Goal: Task Accomplishment & Management: Manage account settings

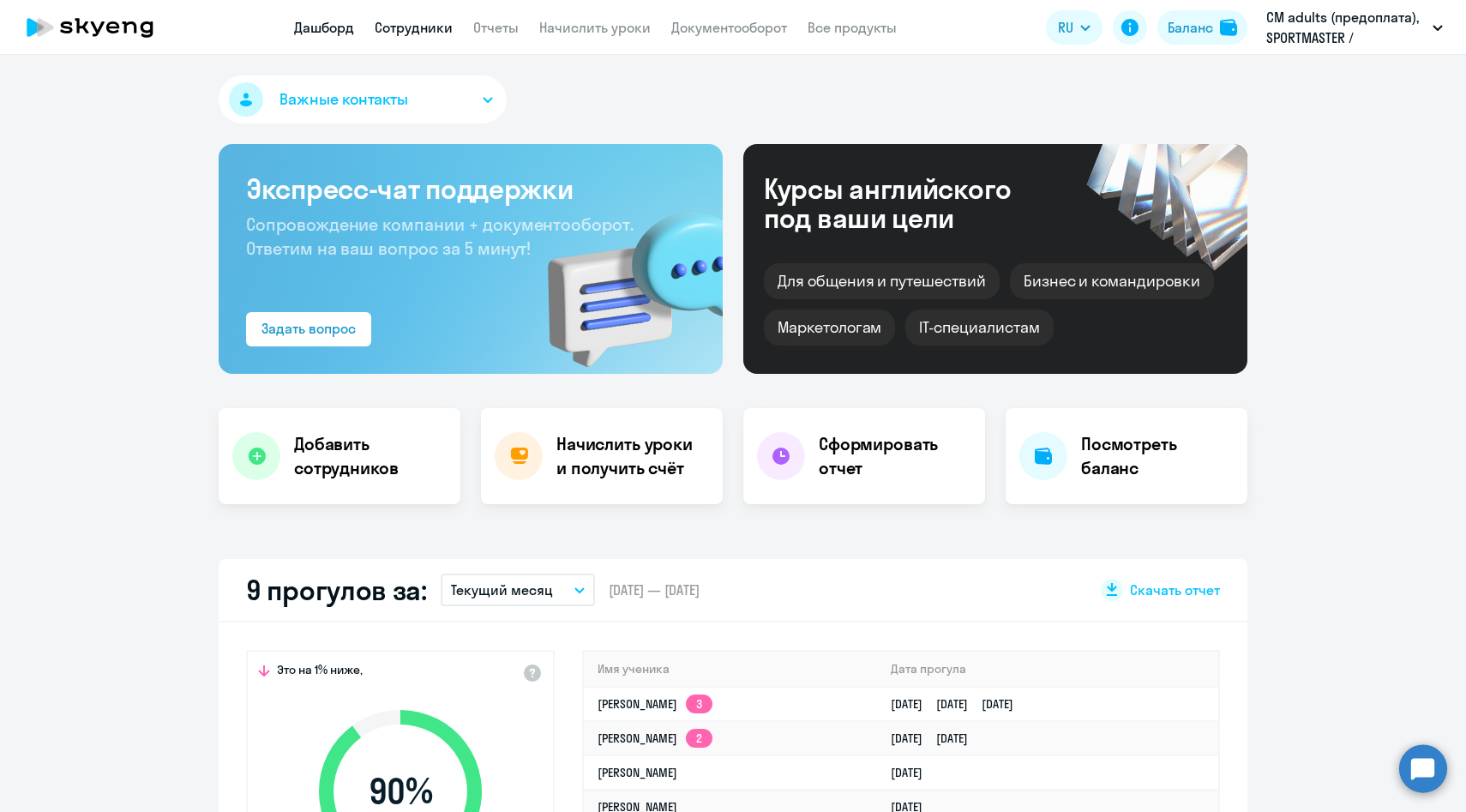
click at [416, 26] on link "Сотрудники" at bounding box center [414, 27] width 78 height 17
select select "30"
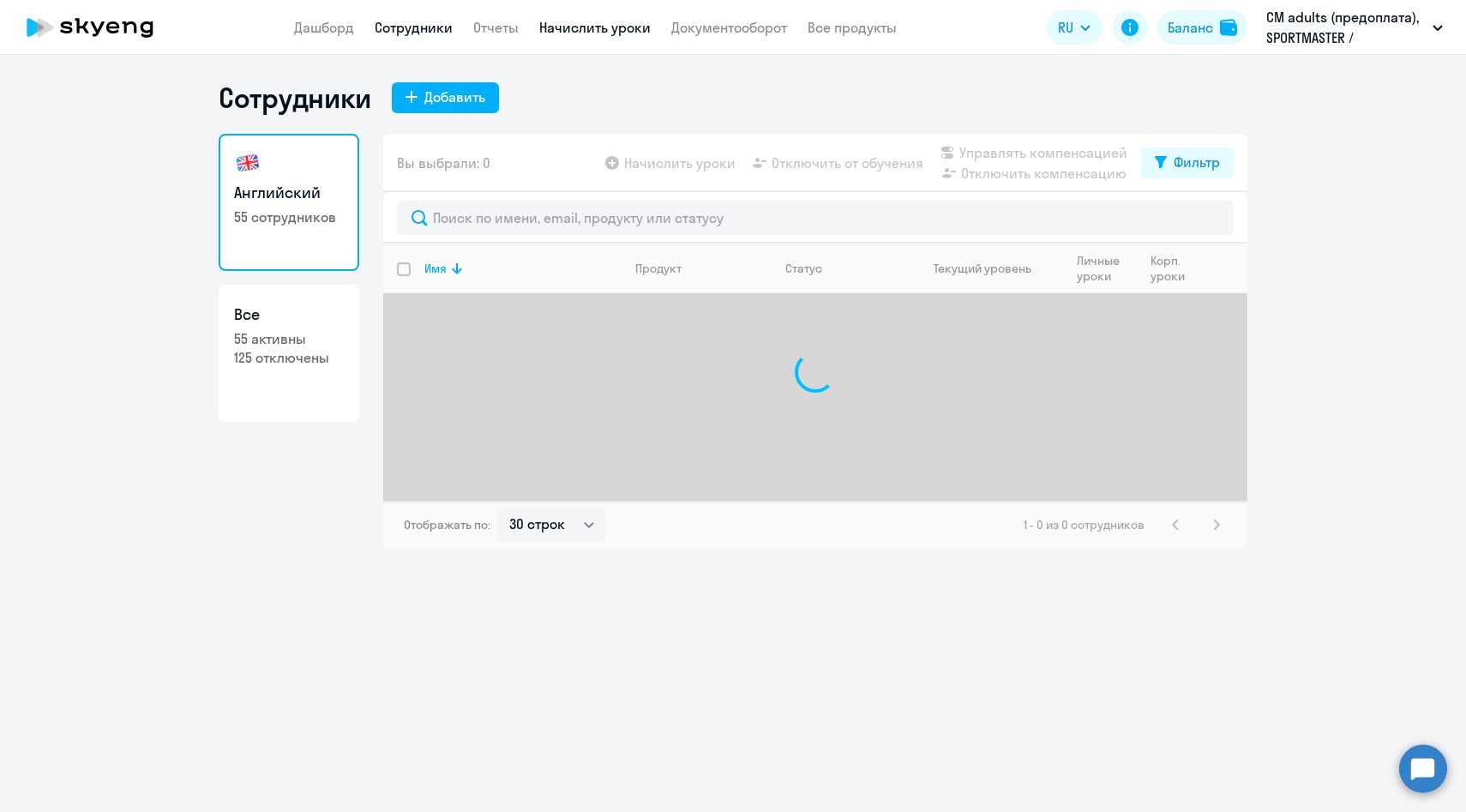
click at [591, 31] on link "Начислить уроки" at bounding box center [595, 27] width 111 height 17
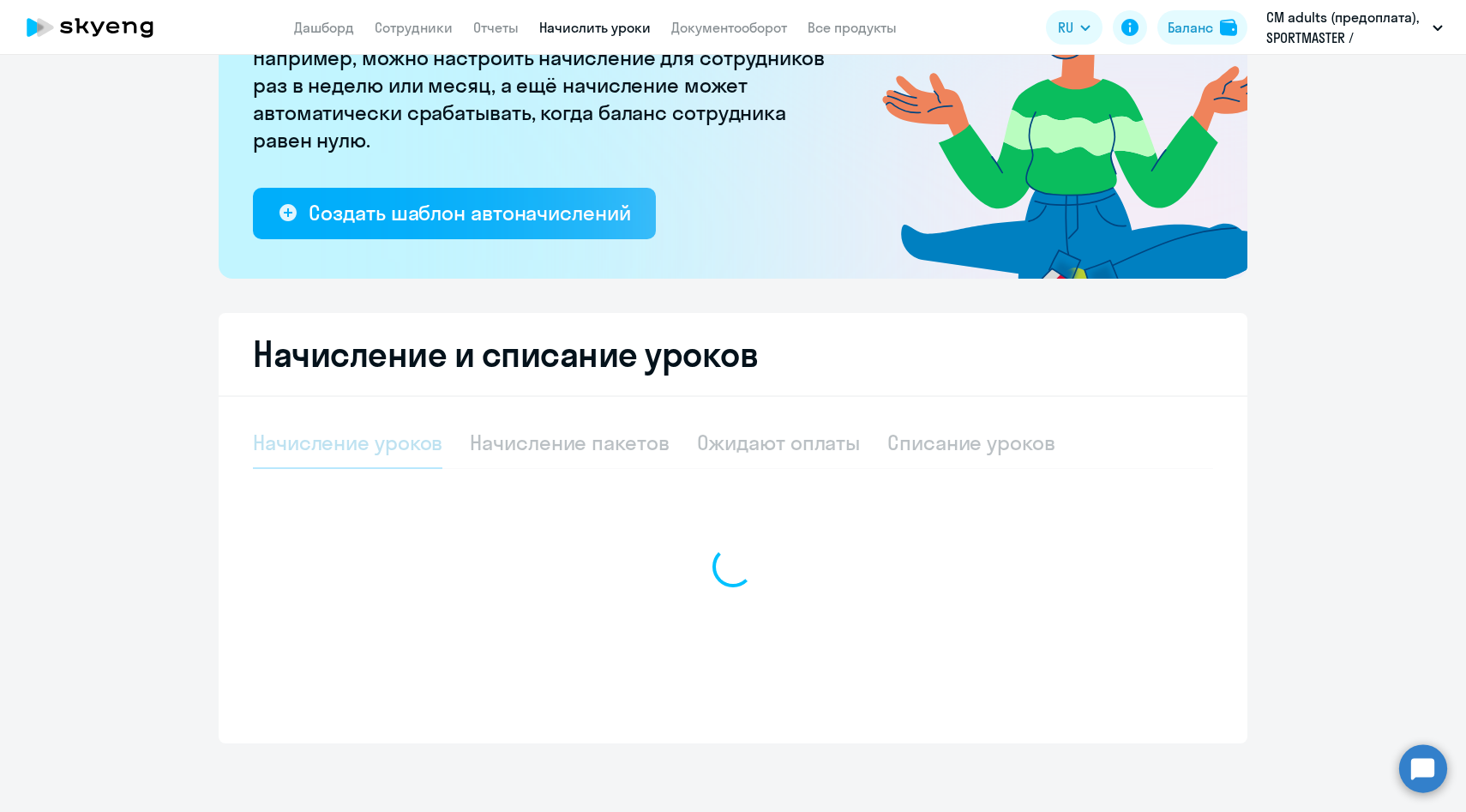
select select "10"
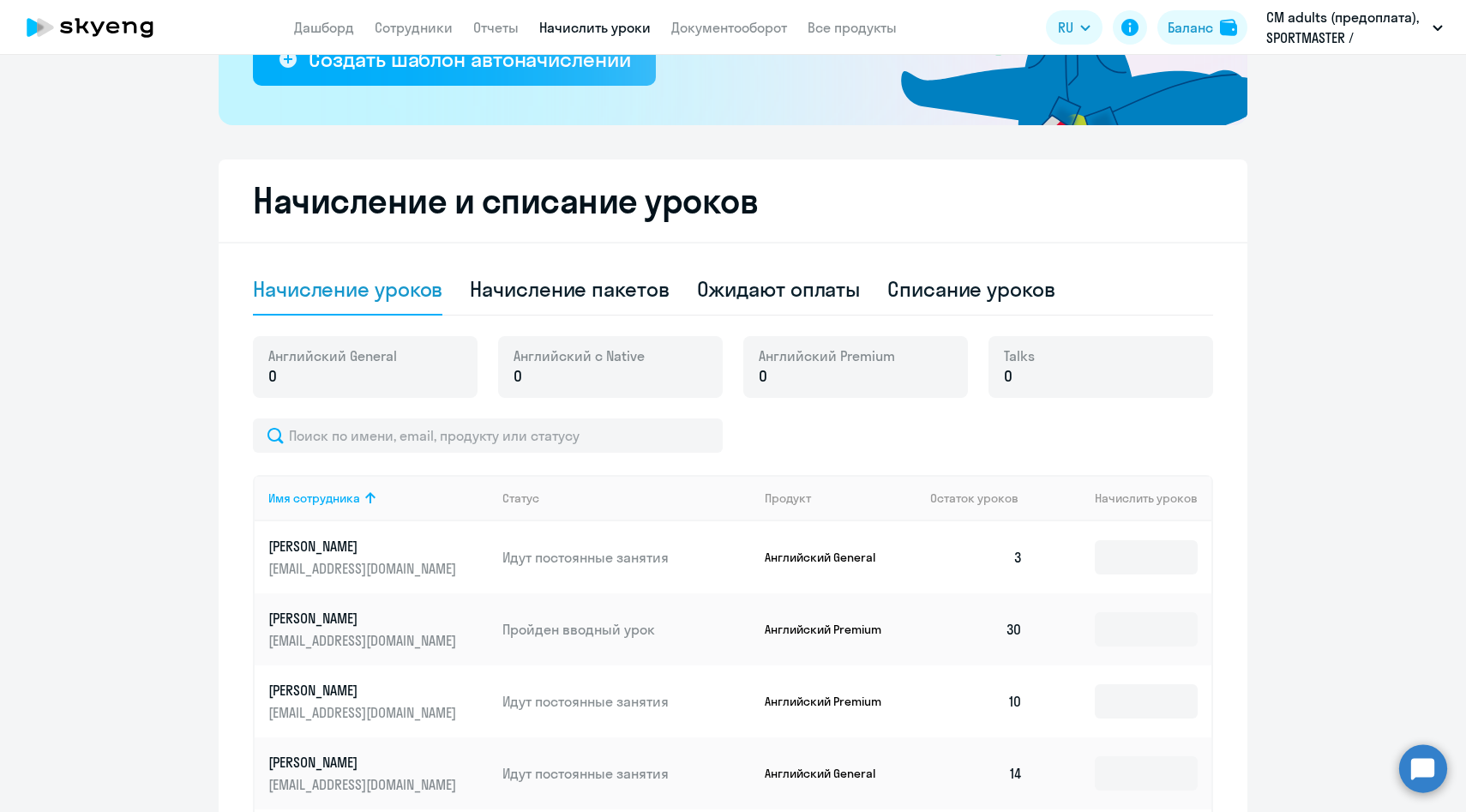
scroll to position [404, 0]
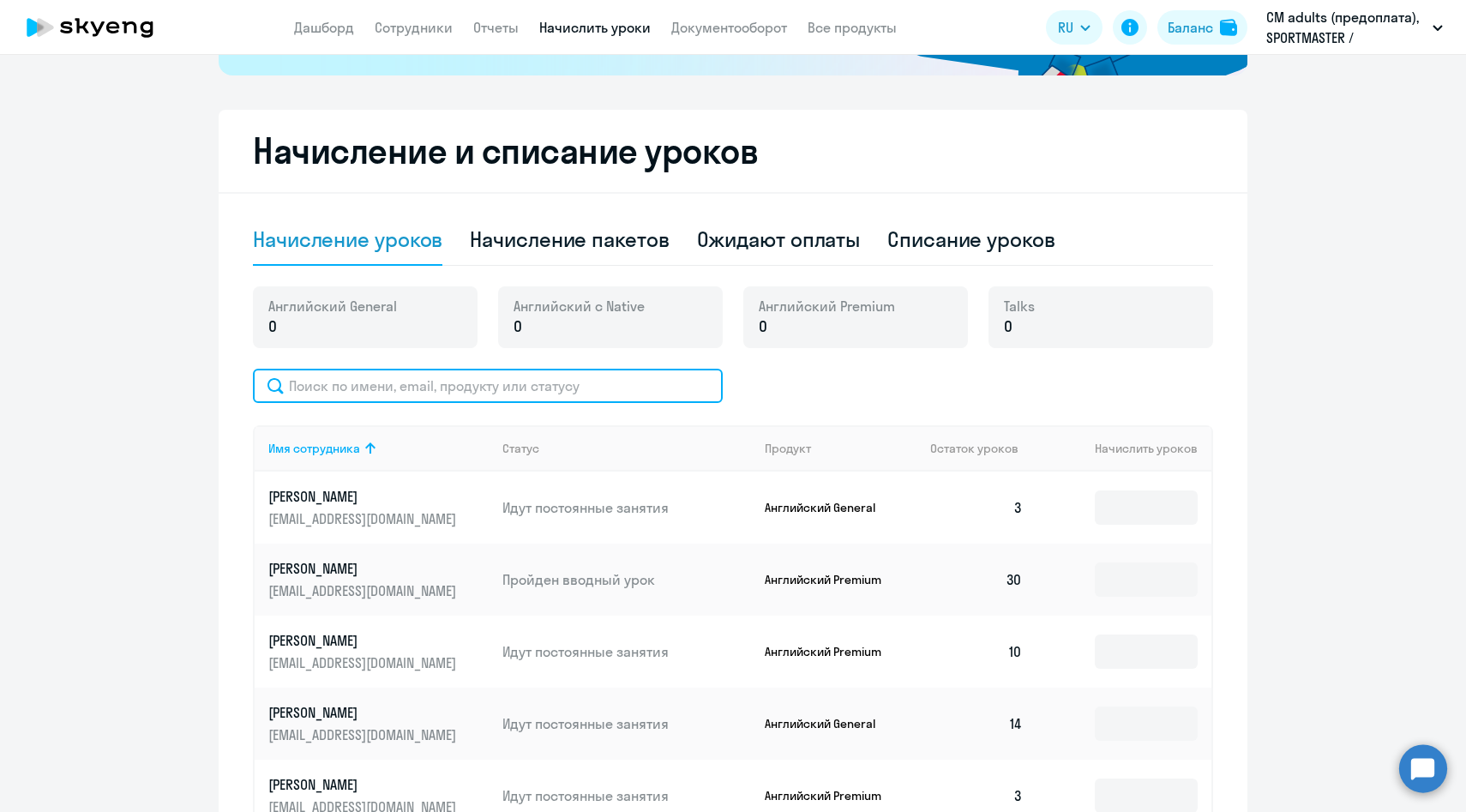
click at [453, 382] on input "text" at bounding box center [488, 386] width 470 height 34
paste input "[PERSON_NAME]"
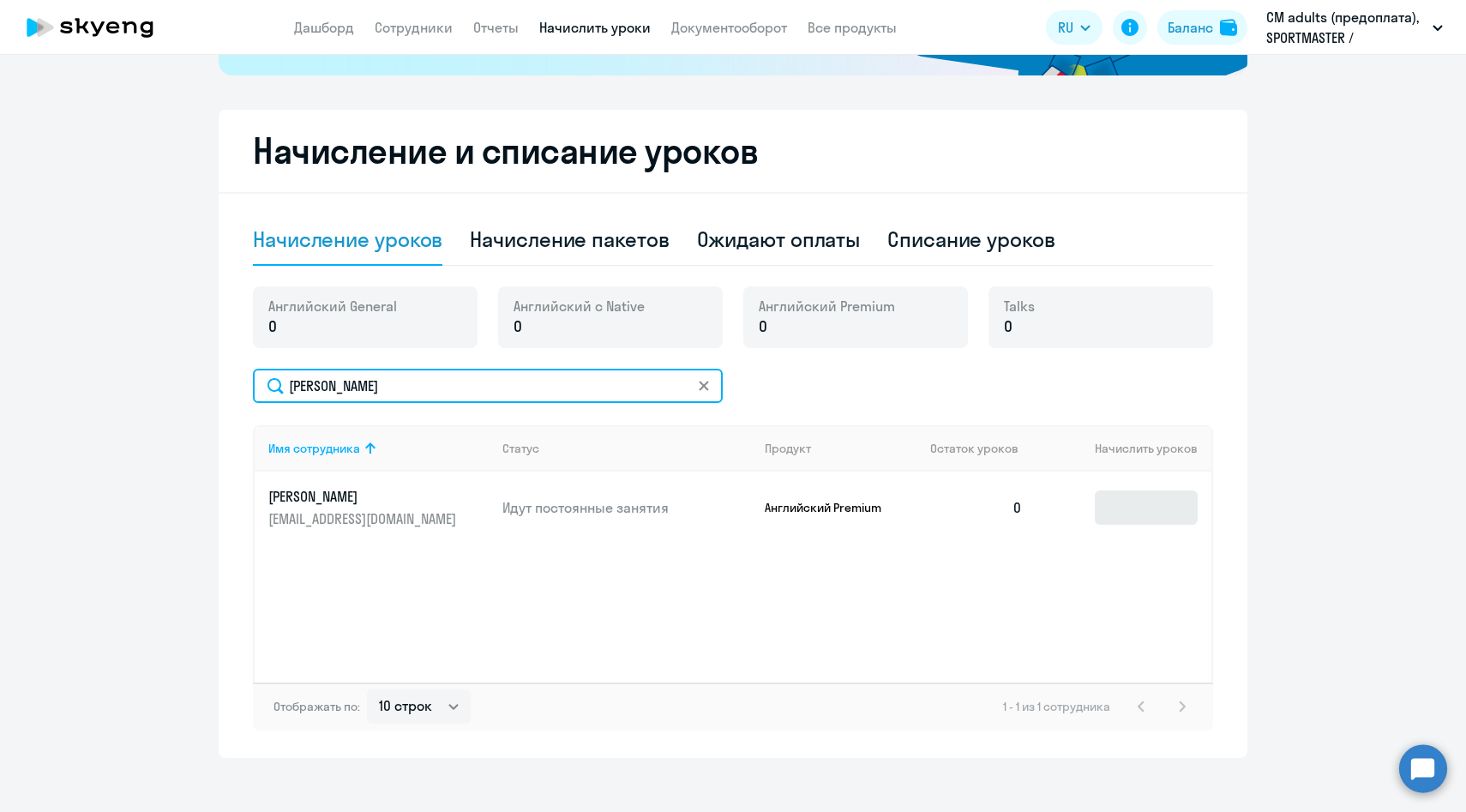
type input "[PERSON_NAME]"
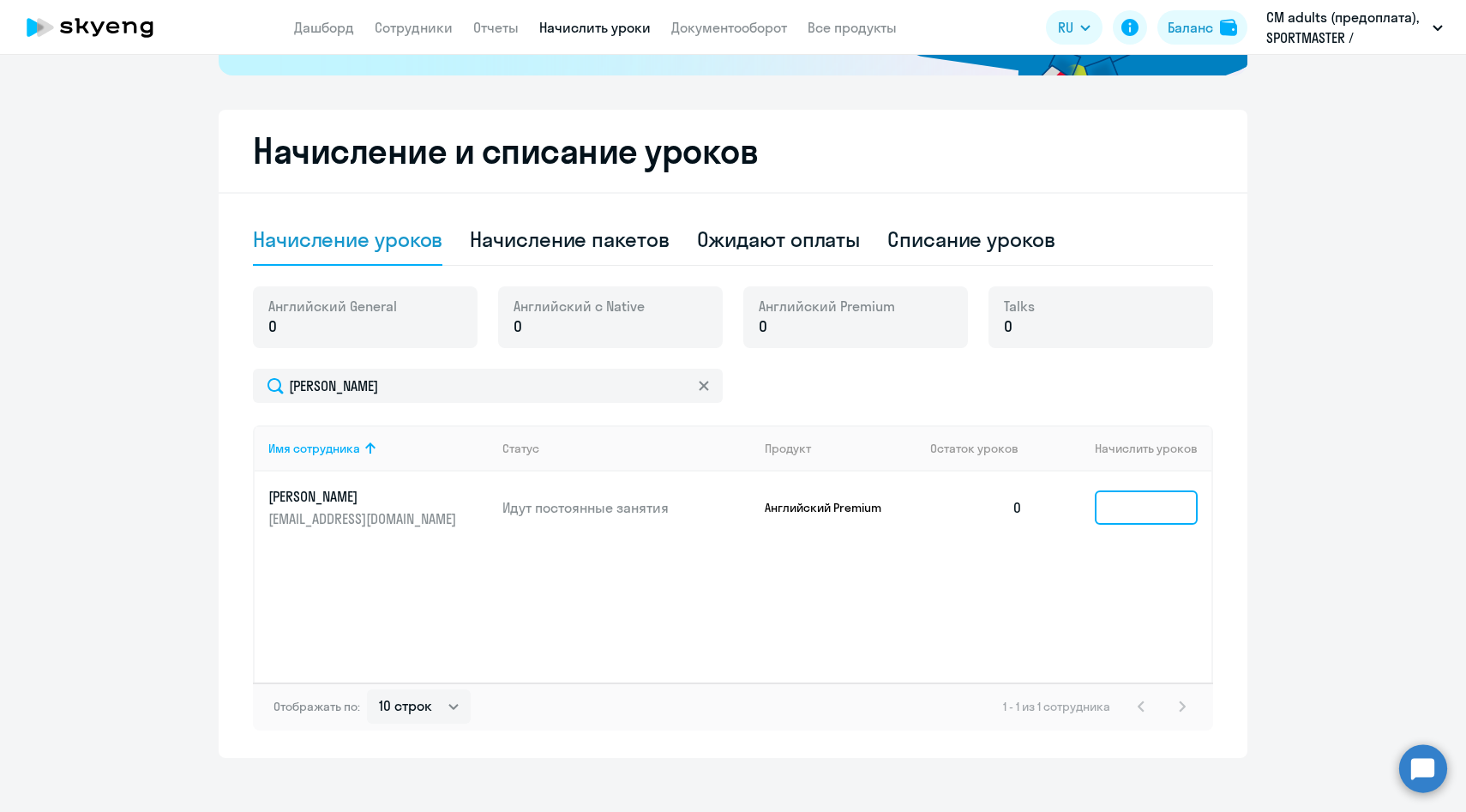
click at [1118, 510] on input at bounding box center [1146, 507] width 103 height 34
click at [1204, 23] on div "Баланс" at bounding box center [1191, 27] width 45 height 20
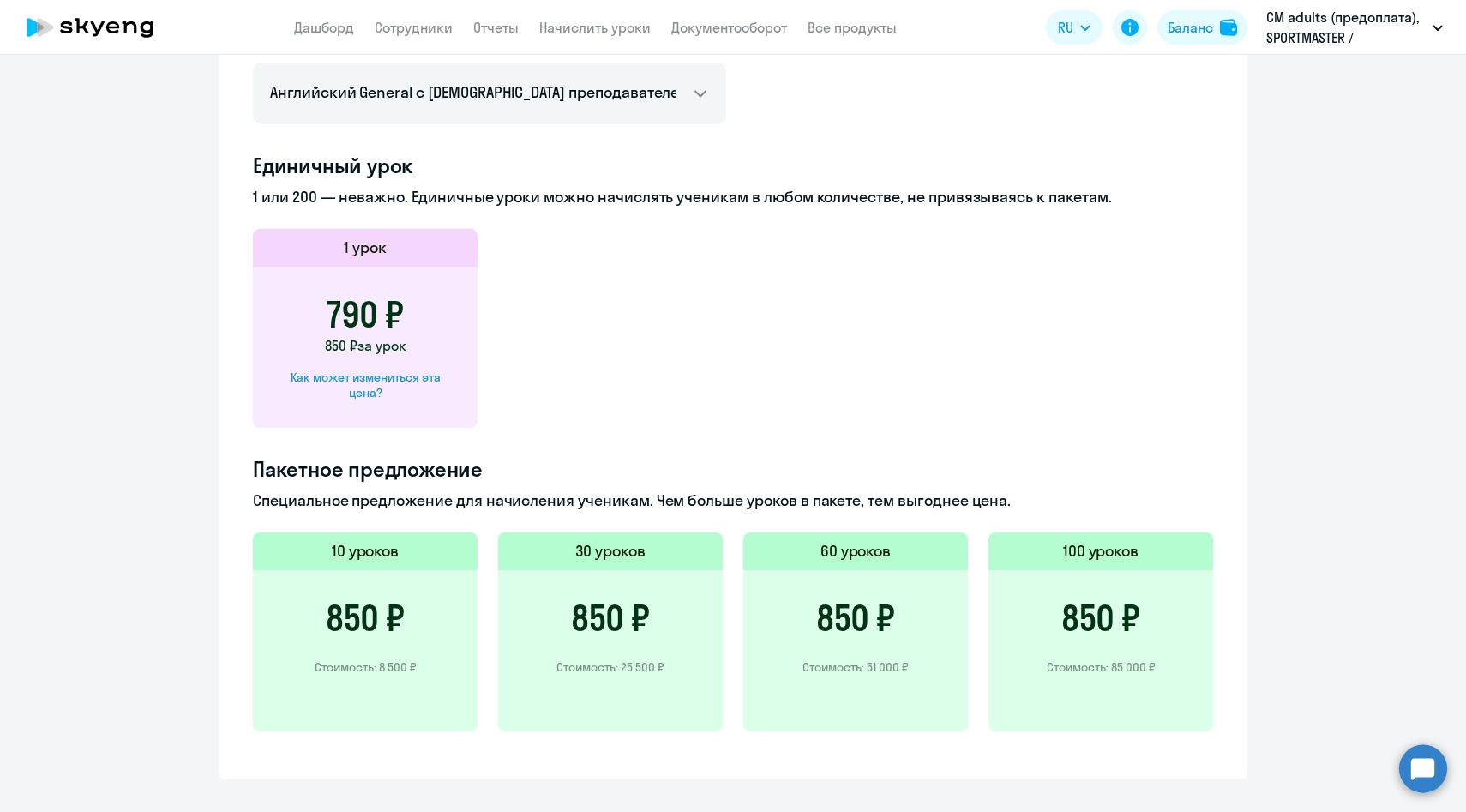
scroll to position [815, 0]
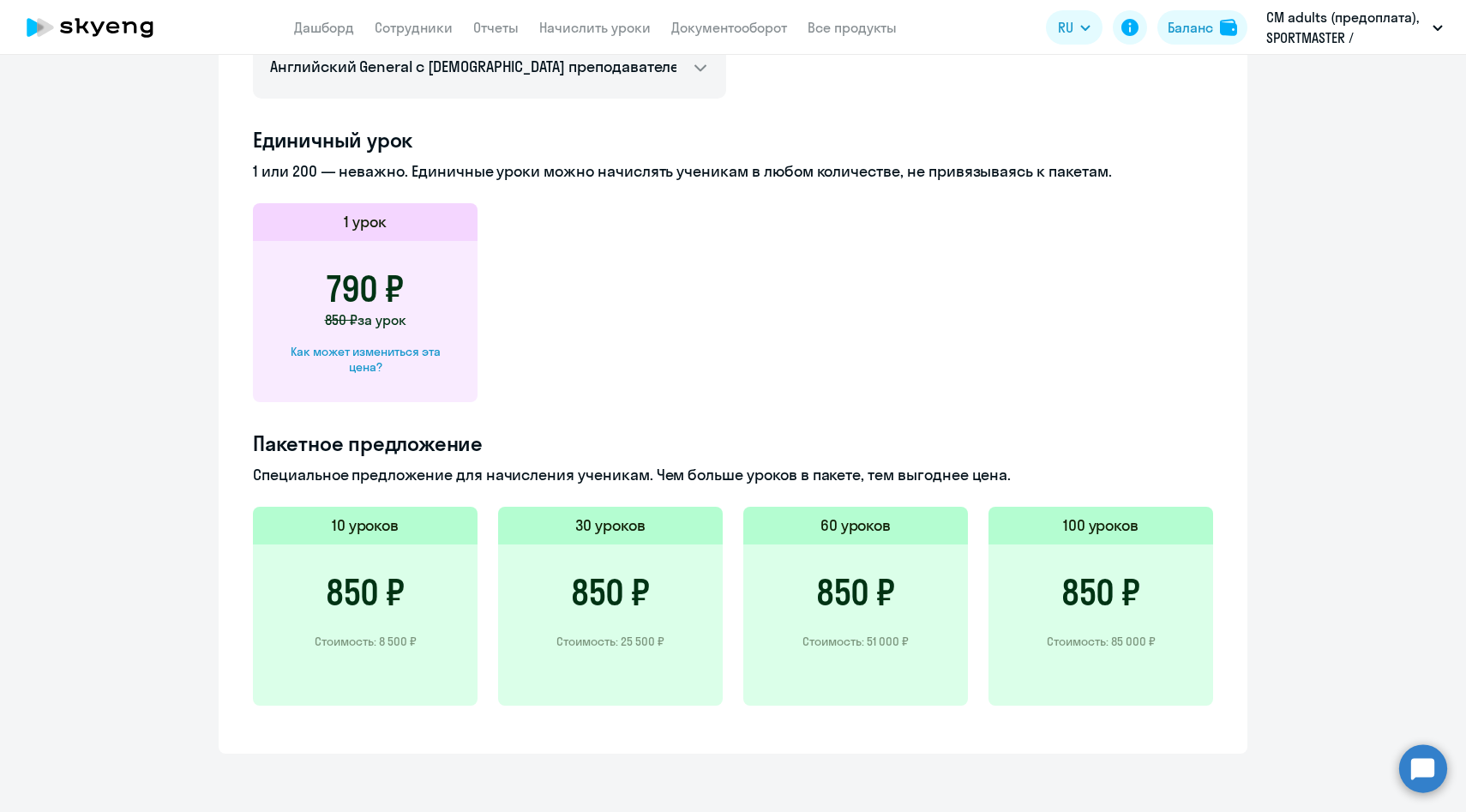
drag, startPoint x: 577, startPoint y: 600, endPoint x: 644, endPoint y: 600, distance: 67.0
click at [645, 600] on h3 "850 ₽" at bounding box center [610, 592] width 79 height 41
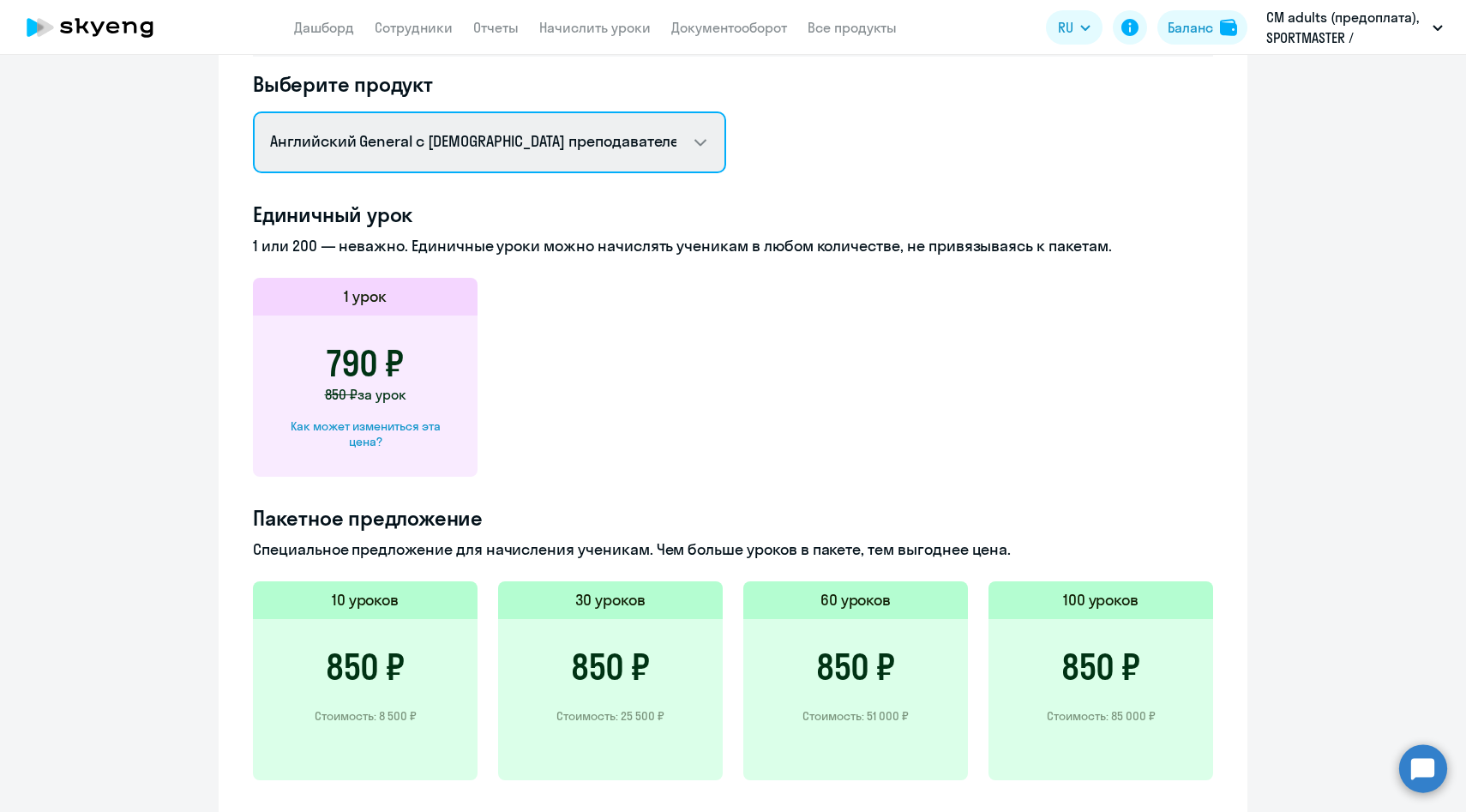
click at [474, 132] on select "Английский General с [DEMOGRAPHIC_DATA] преподавателем Английский General с [DE…" at bounding box center [490, 142] width 473 height 62
select select "english_adult_not_native_speaker_premium"
click at [253, 111] on select "Английский General с [DEMOGRAPHIC_DATA] преподавателем Английский General с [DE…" at bounding box center [490, 142] width 473 height 62
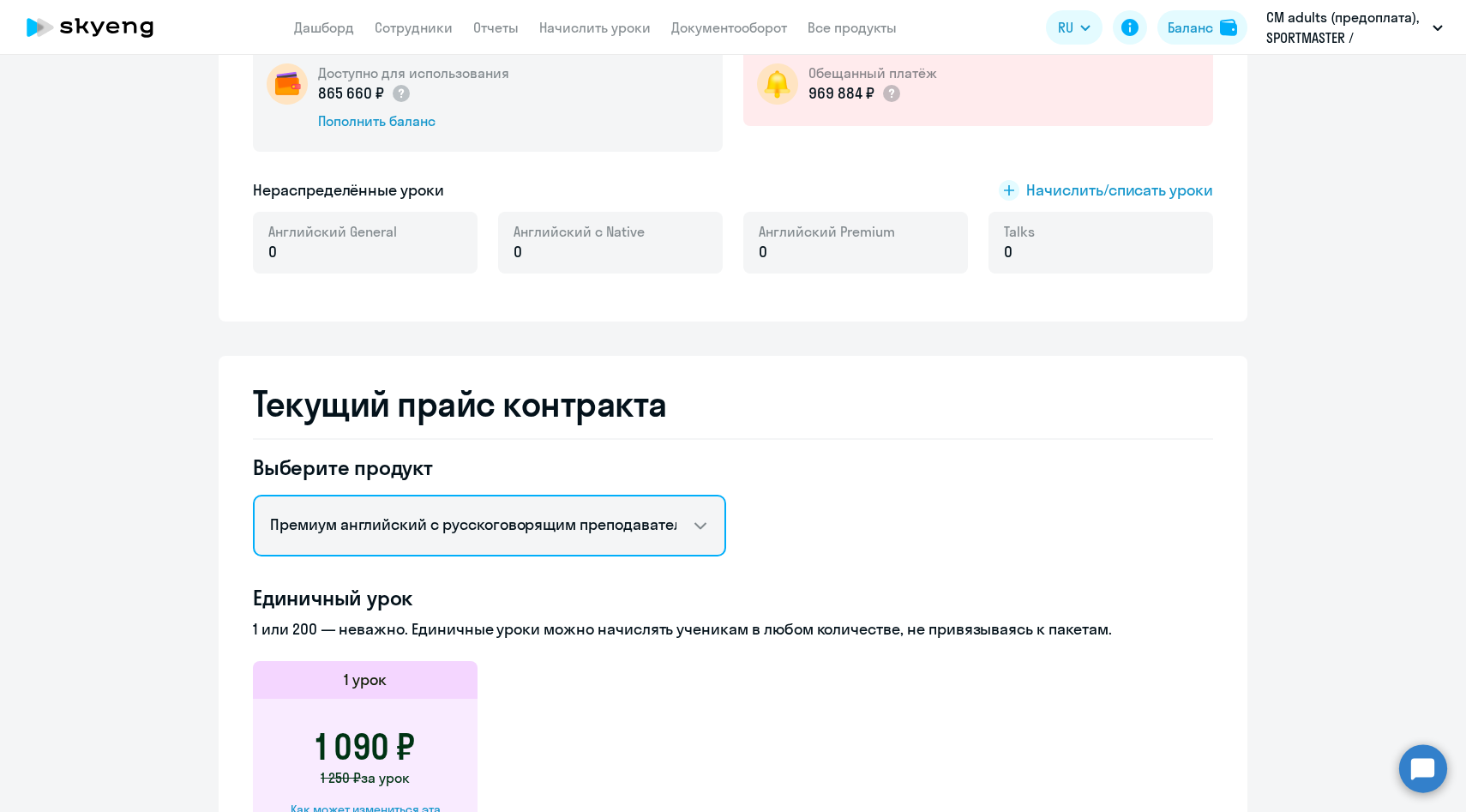
scroll to position [251, 0]
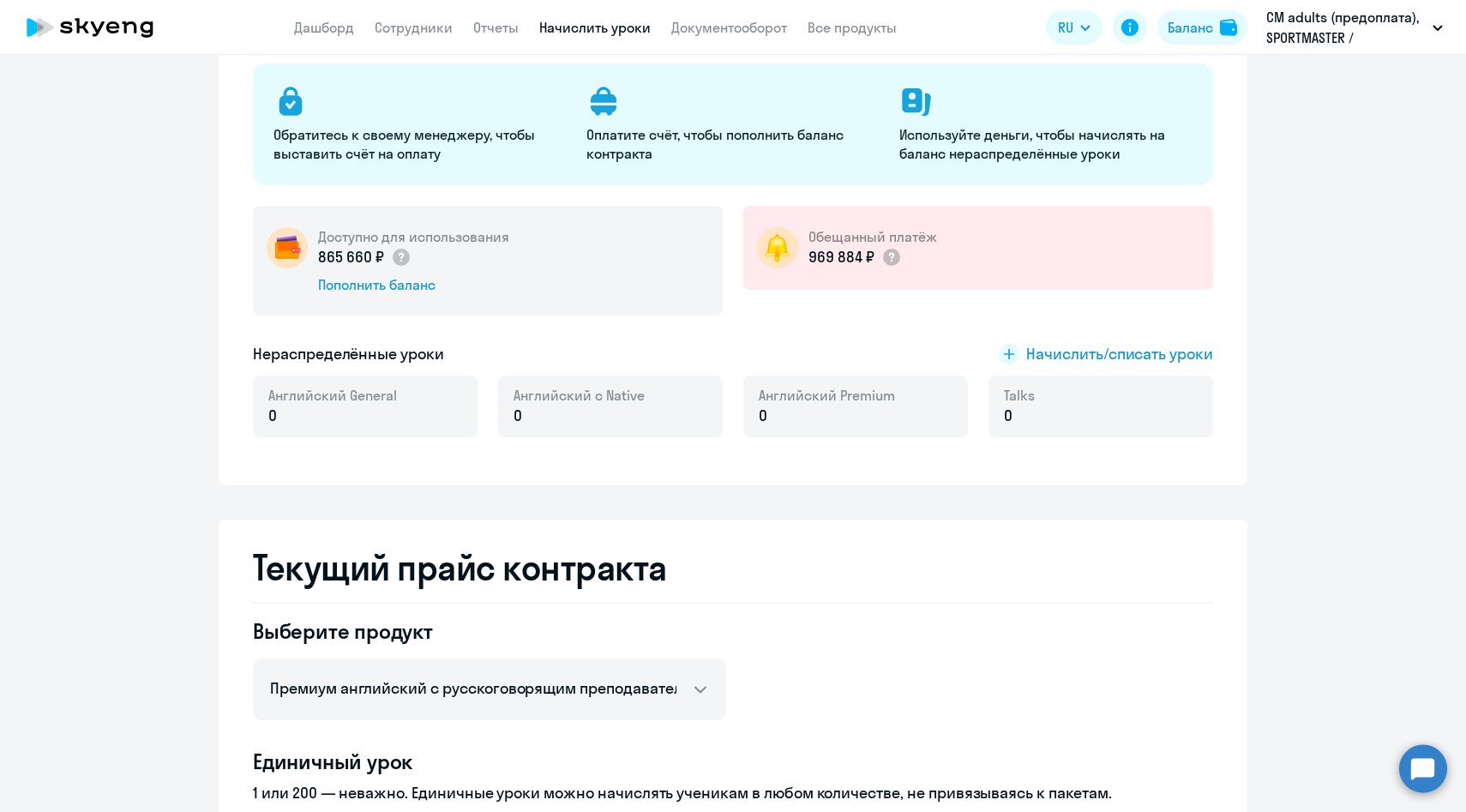
click at [602, 25] on link "Начислить уроки" at bounding box center [595, 27] width 111 height 17
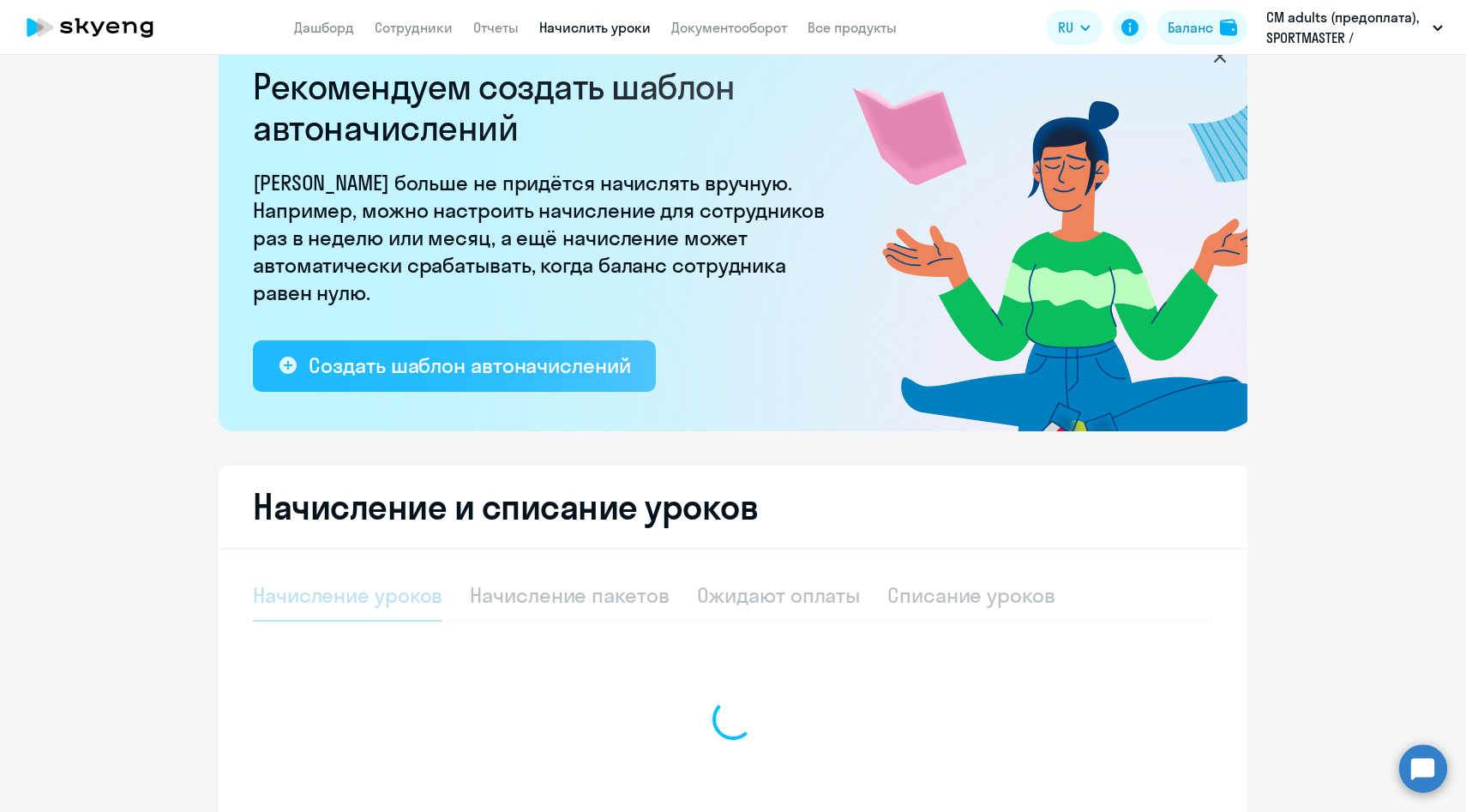
select select "10"
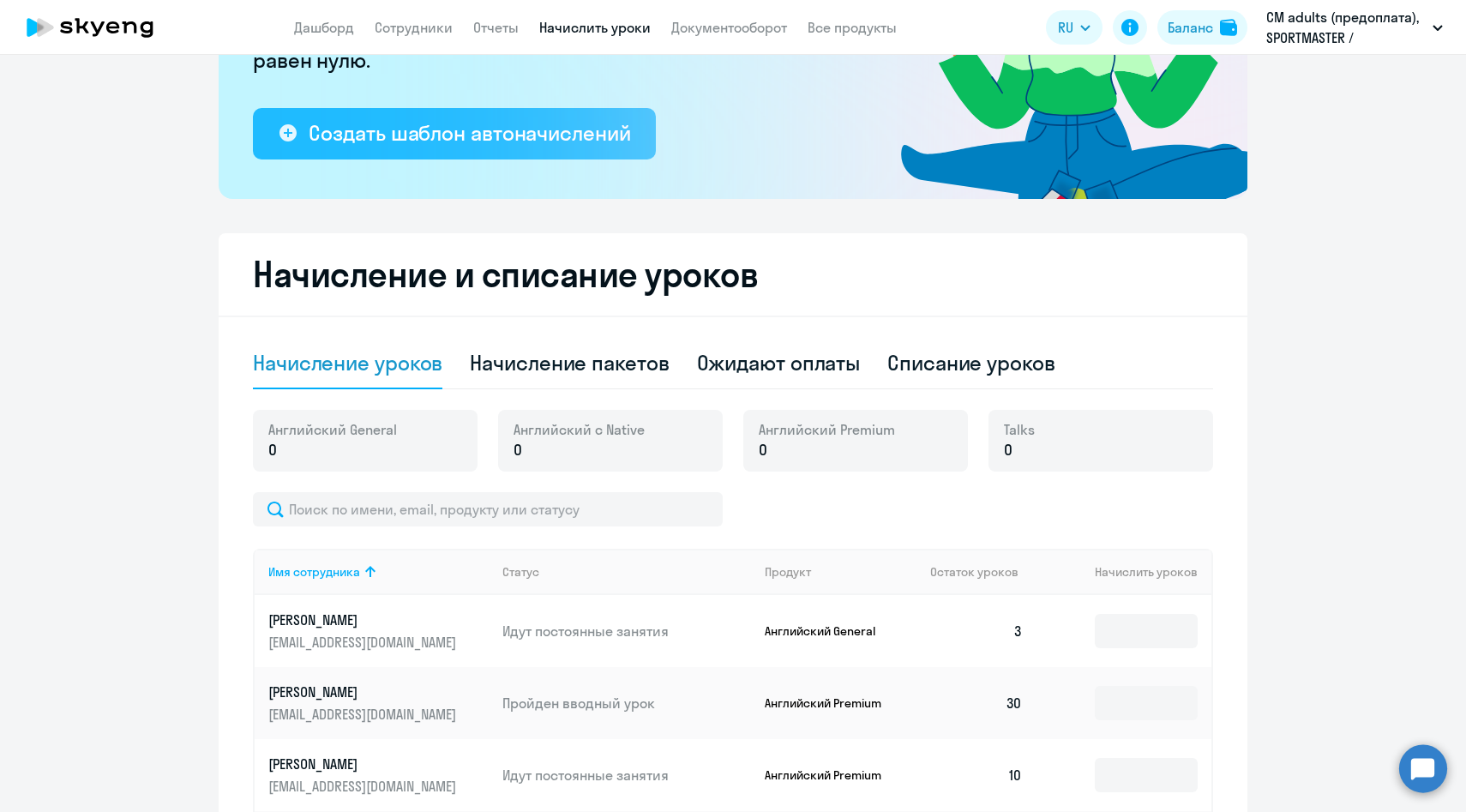
scroll to position [309, 0]
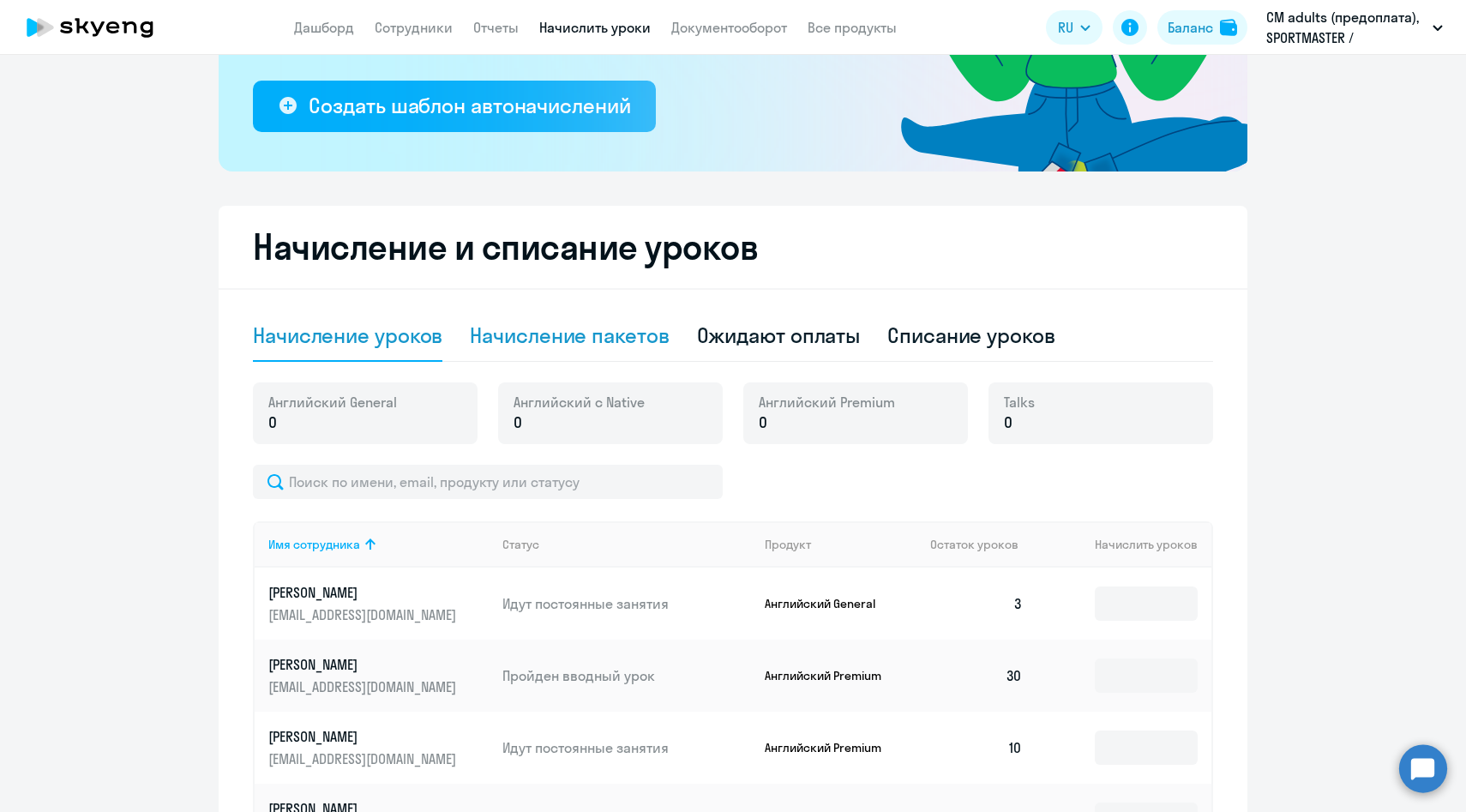
click at [537, 341] on div "Начисление пакетов" at bounding box center [569, 336] width 199 height 28
select select "10"
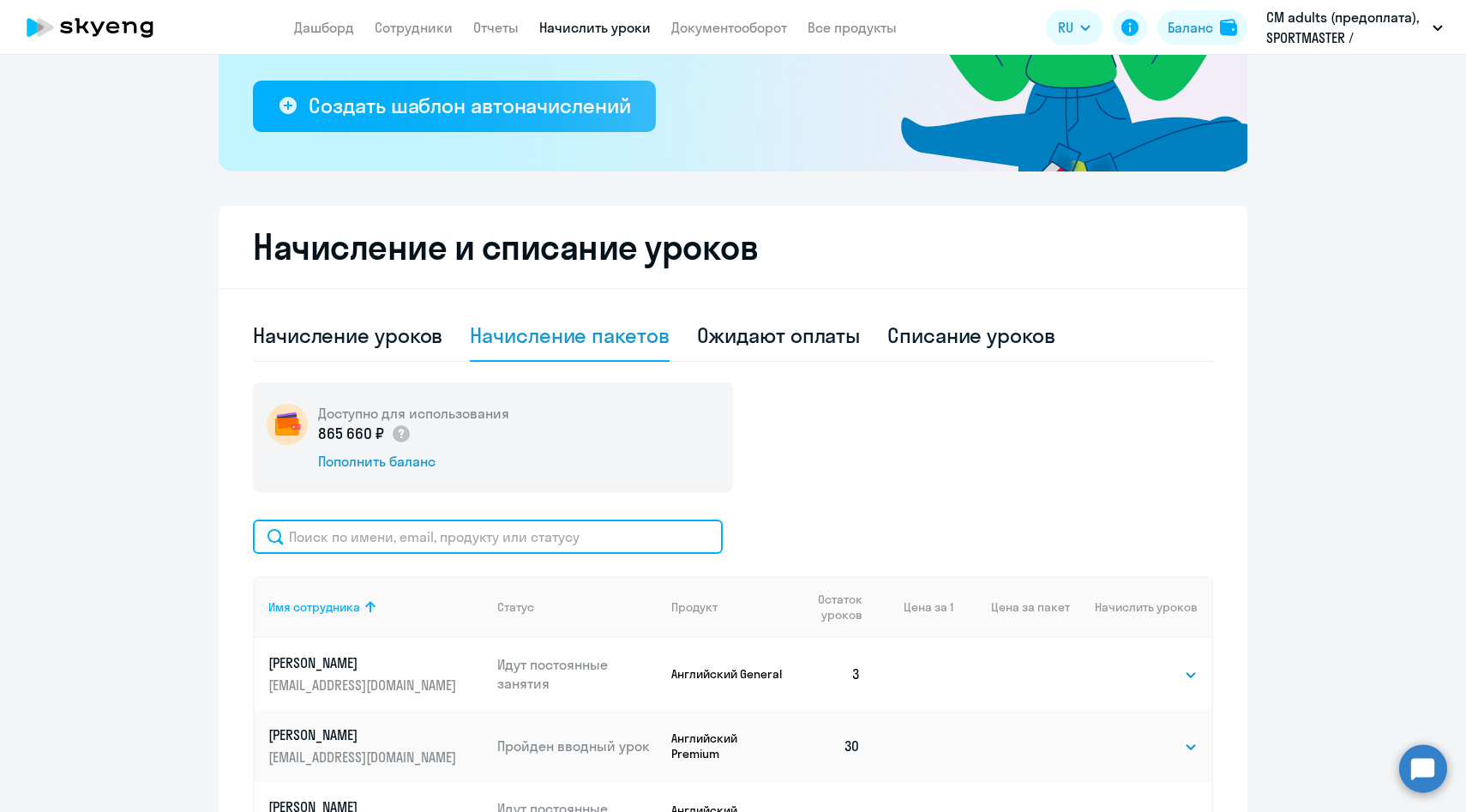
click at [457, 546] on input "text" at bounding box center [488, 536] width 470 height 34
paste input "[PERSON_NAME]"
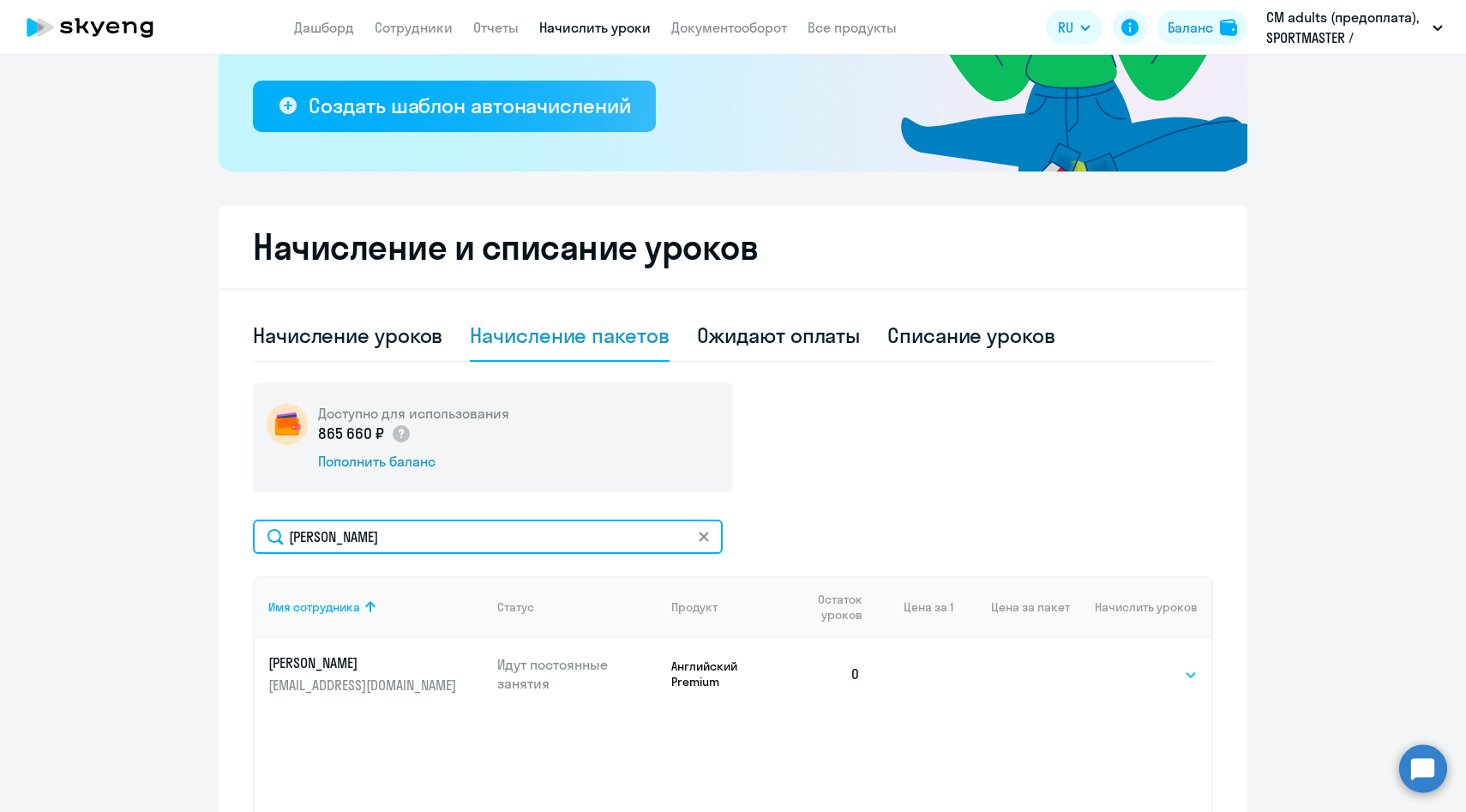
type input "[PERSON_NAME]"
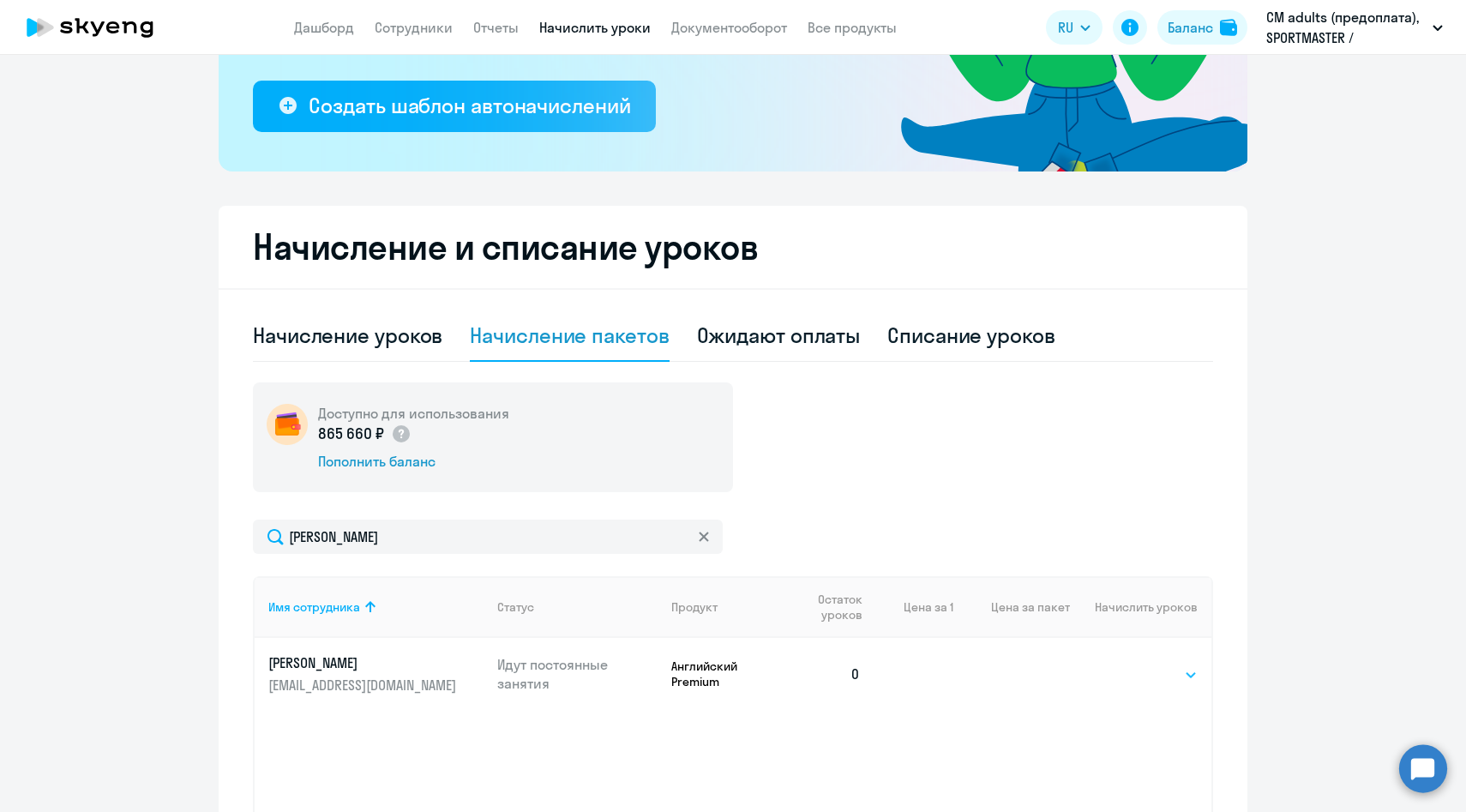
click at [1183, 679] on select "Выбрать 10 30 60 100" at bounding box center [1163, 675] width 70 height 20
select select "30"
click at [1128, 665] on select "Выбрать 10 30 60 100" at bounding box center [1163, 675] width 70 height 20
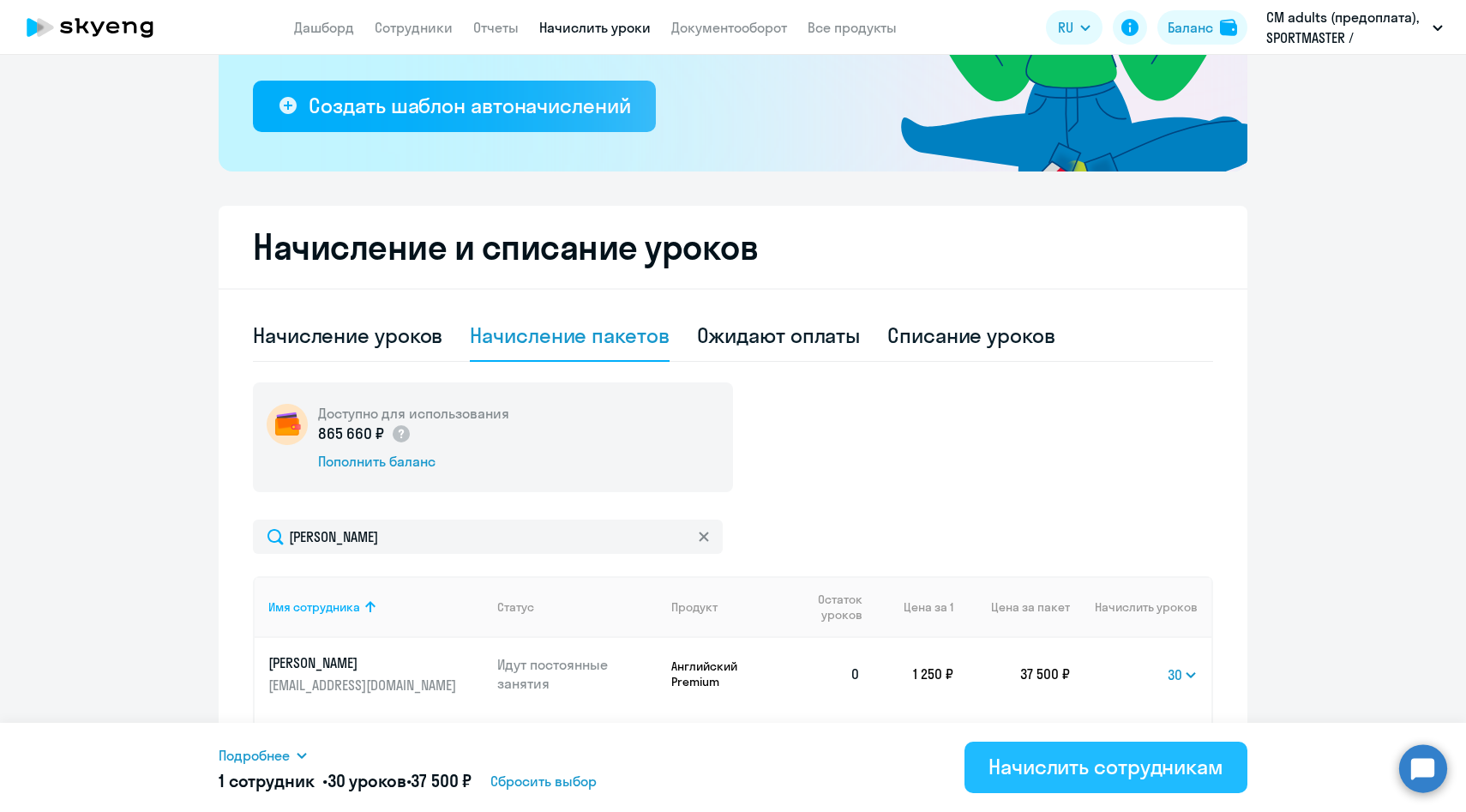
click at [1079, 771] on div "Начислить сотрудникам" at bounding box center [1105, 767] width 235 height 28
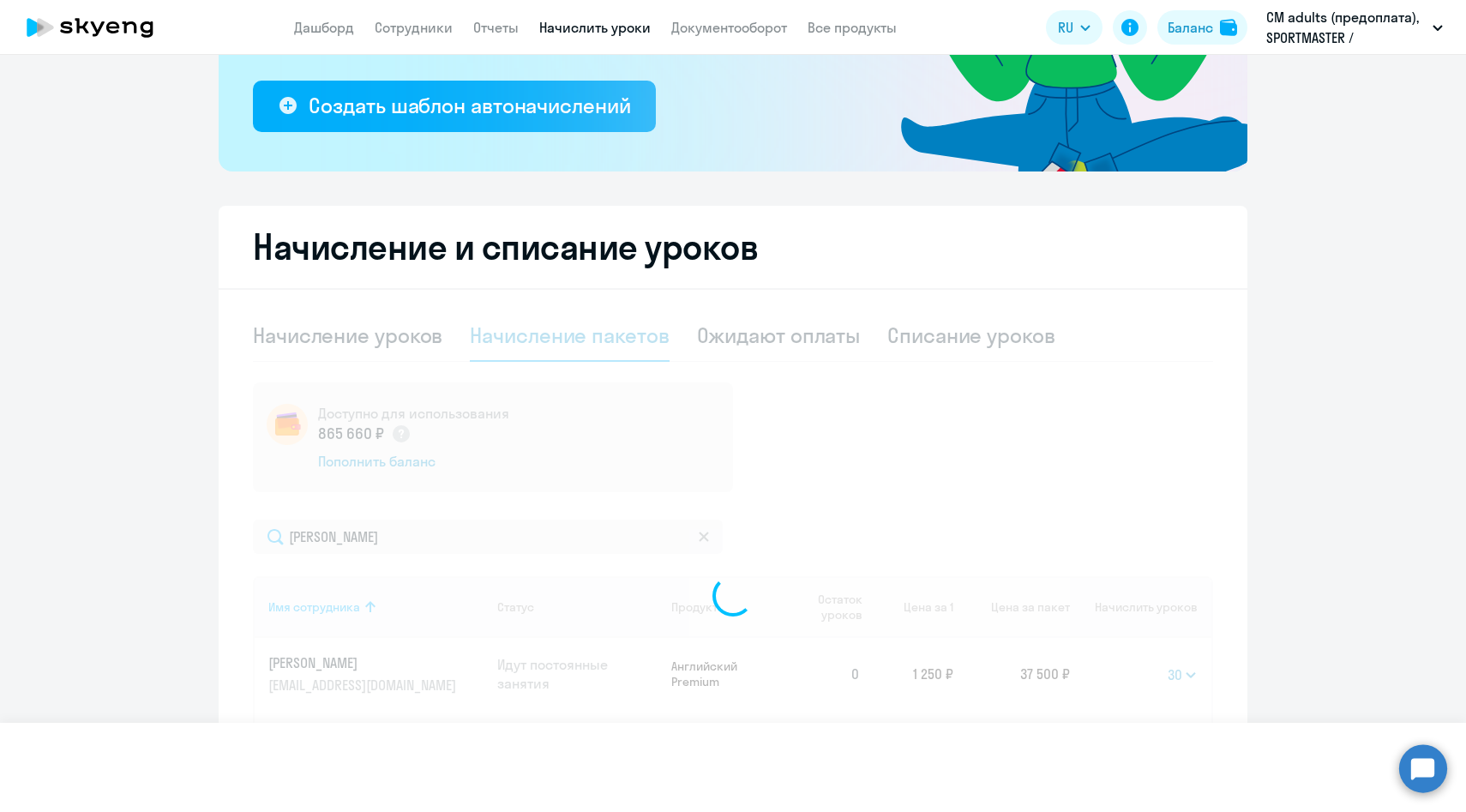
select select
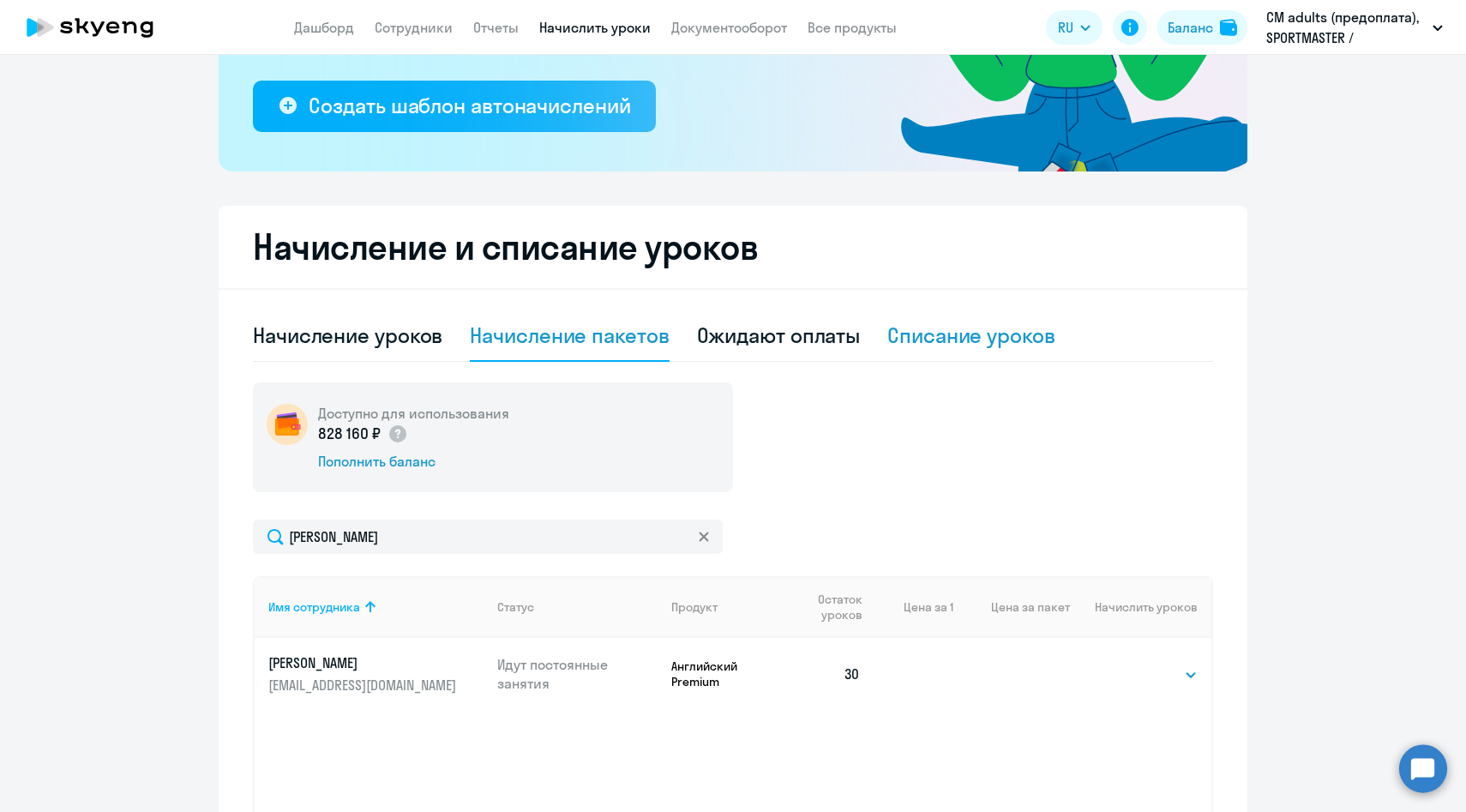
click at [986, 326] on div "Списание уроков" at bounding box center [971, 336] width 168 height 28
select select "10"
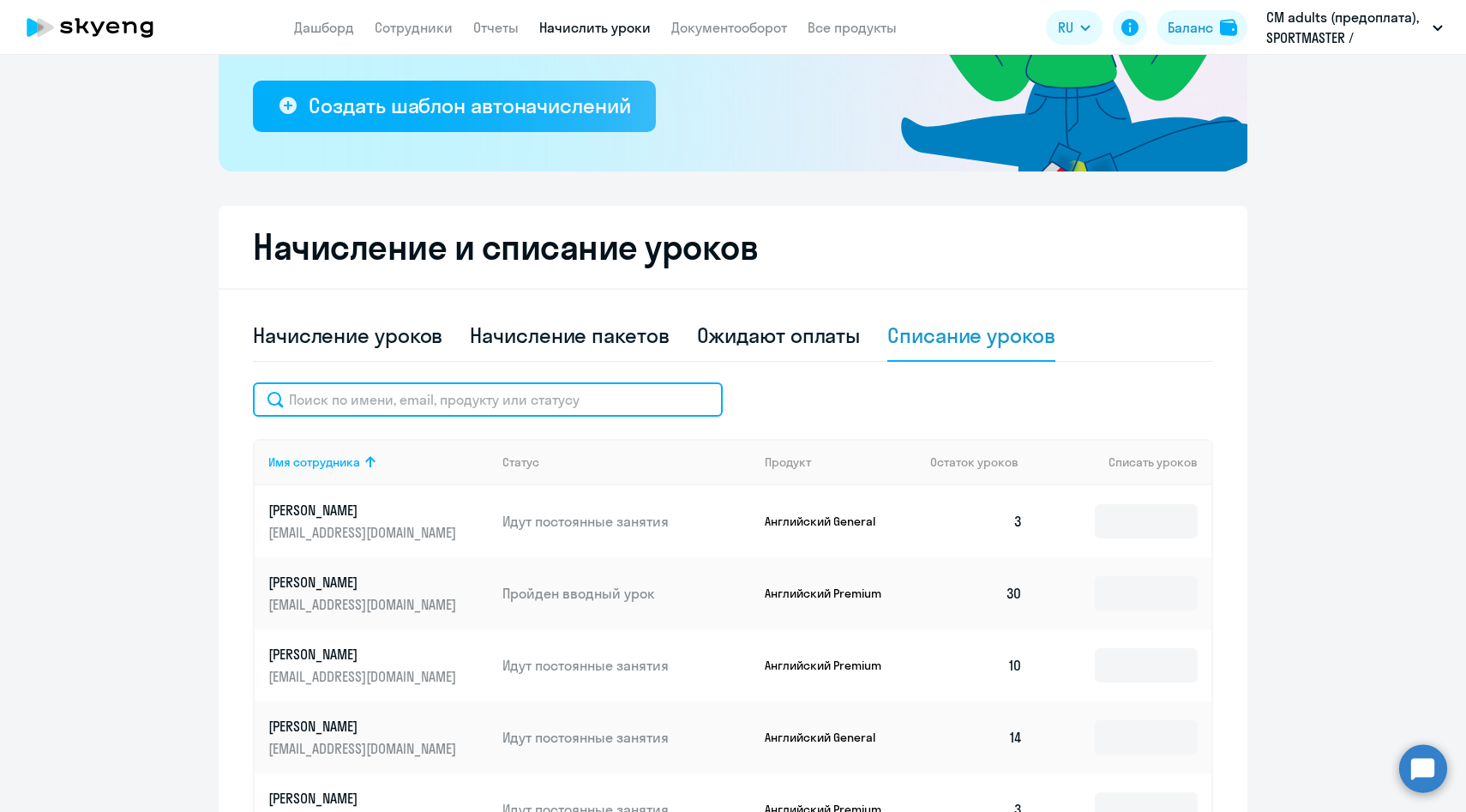
click at [659, 402] on input "text" at bounding box center [488, 399] width 470 height 34
paste input "[PERSON_NAME]"
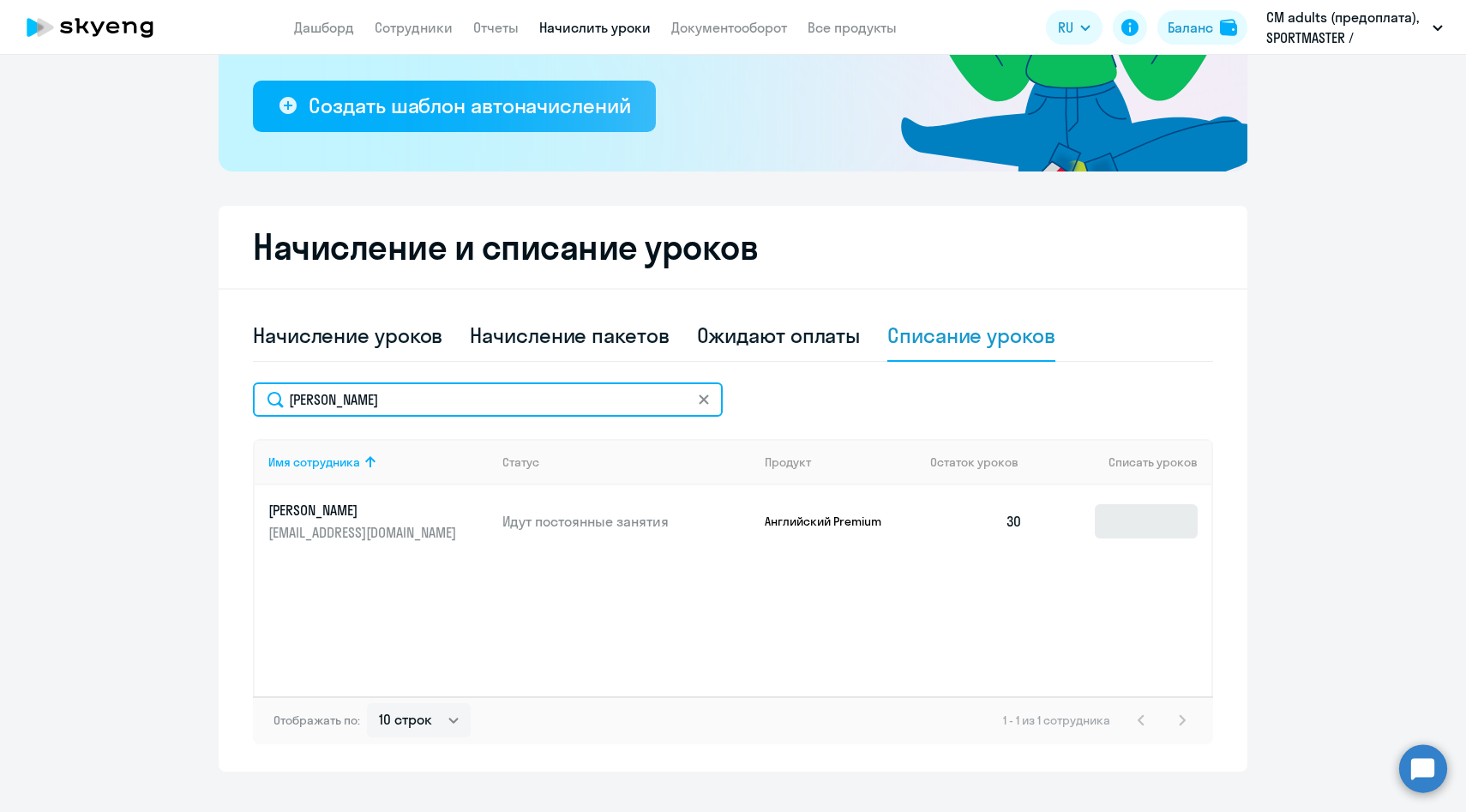
type input "[PERSON_NAME]"
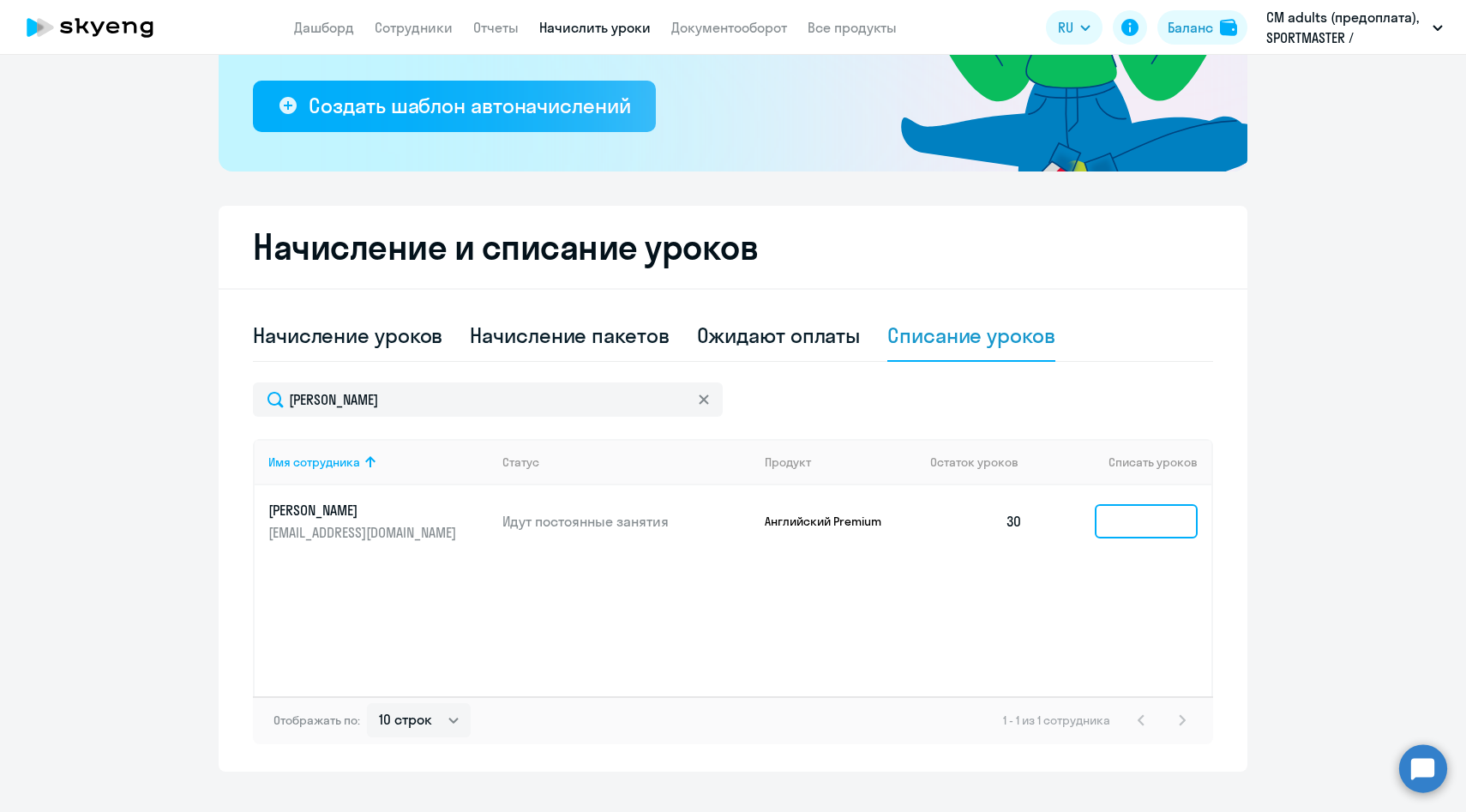
click at [1103, 527] on input at bounding box center [1146, 521] width 103 height 34
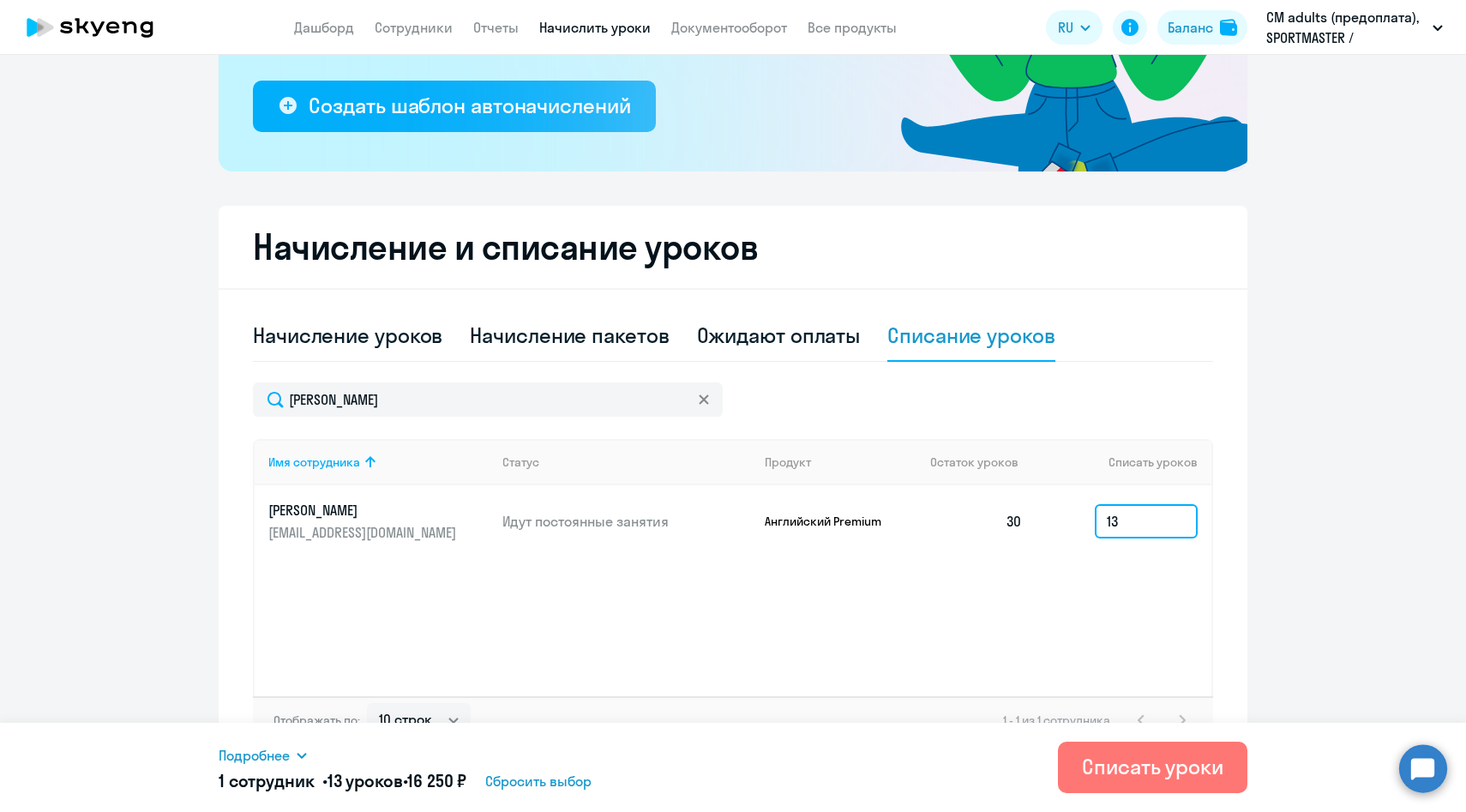
type input "13"
click at [281, 755] on span "Подробнее" at bounding box center [254, 755] width 71 height 20
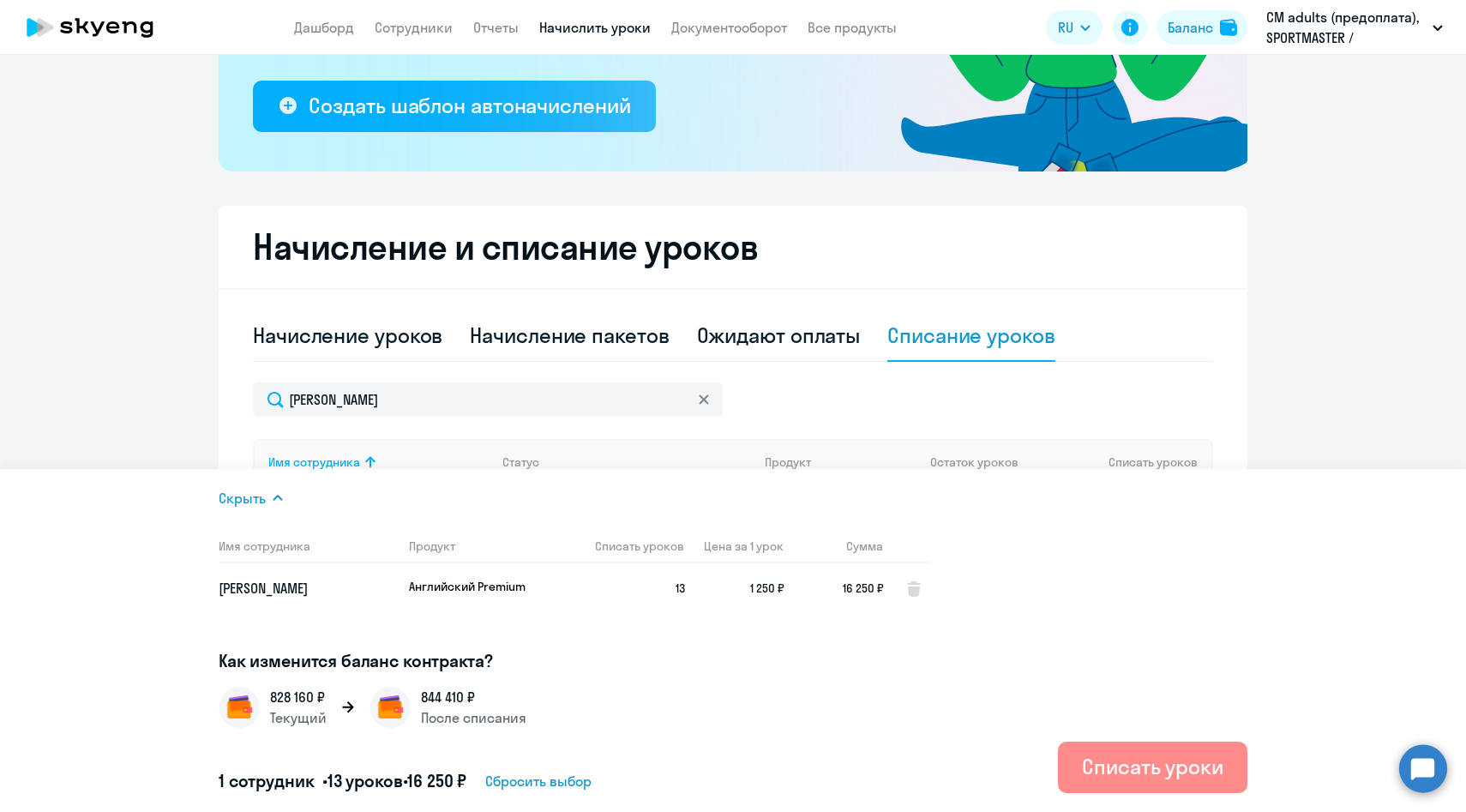
click at [1154, 769] on div "Списать уроки" at bounding box center [1153, 767] width 142 height 28
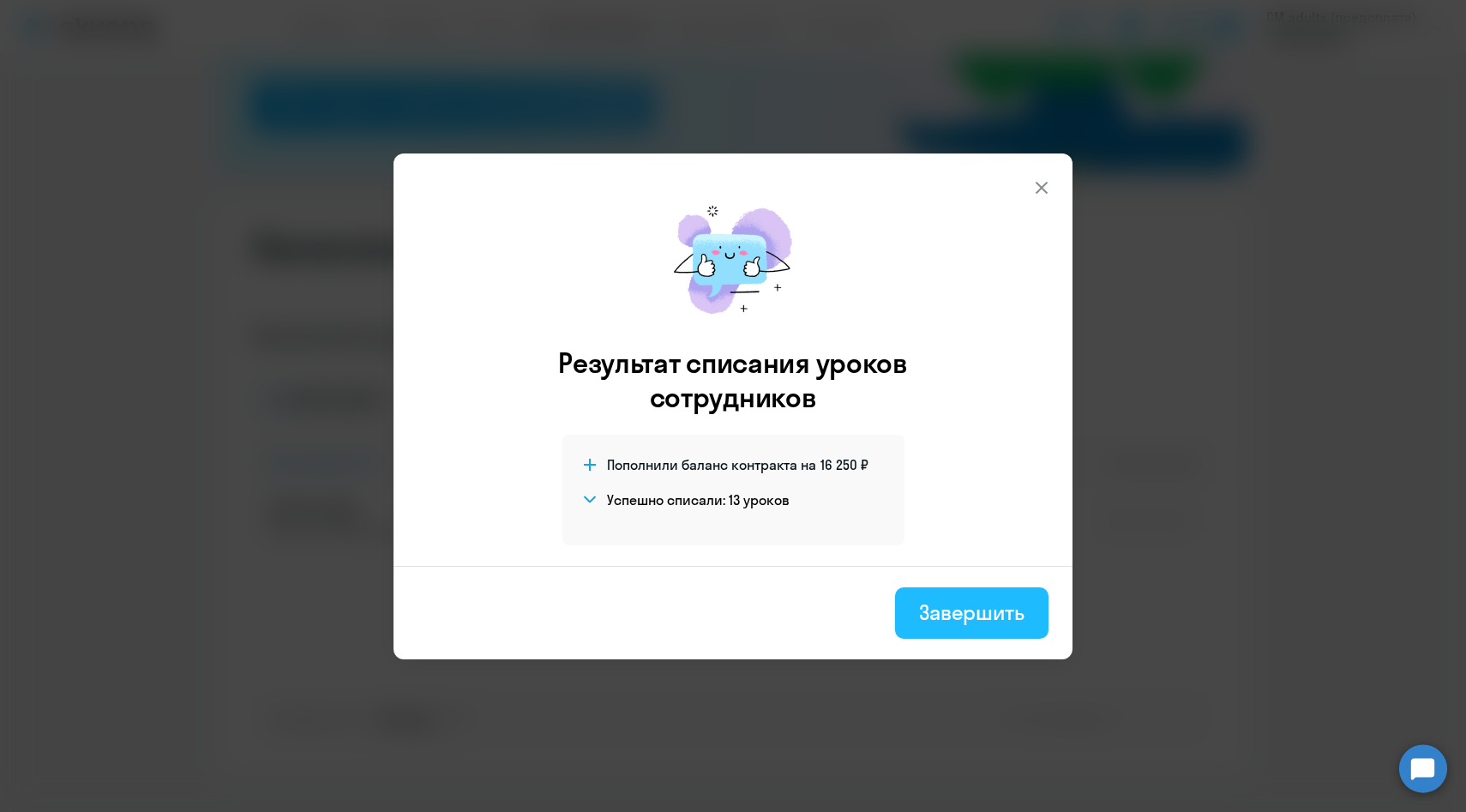
click at [980, 606] on div "Завершить" at bounding box center [972, 612] width 106 height 28
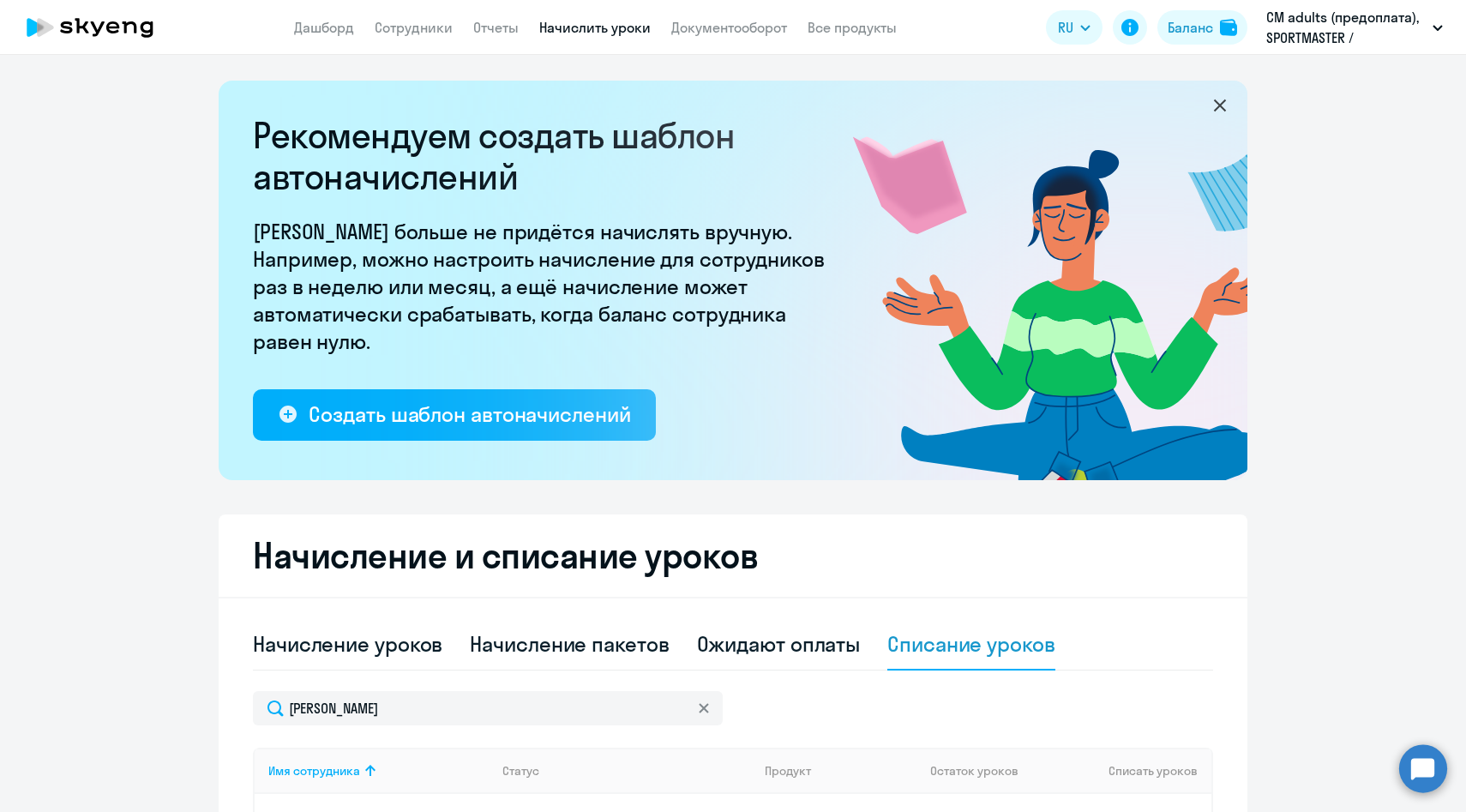
scroll to position [336, 0]
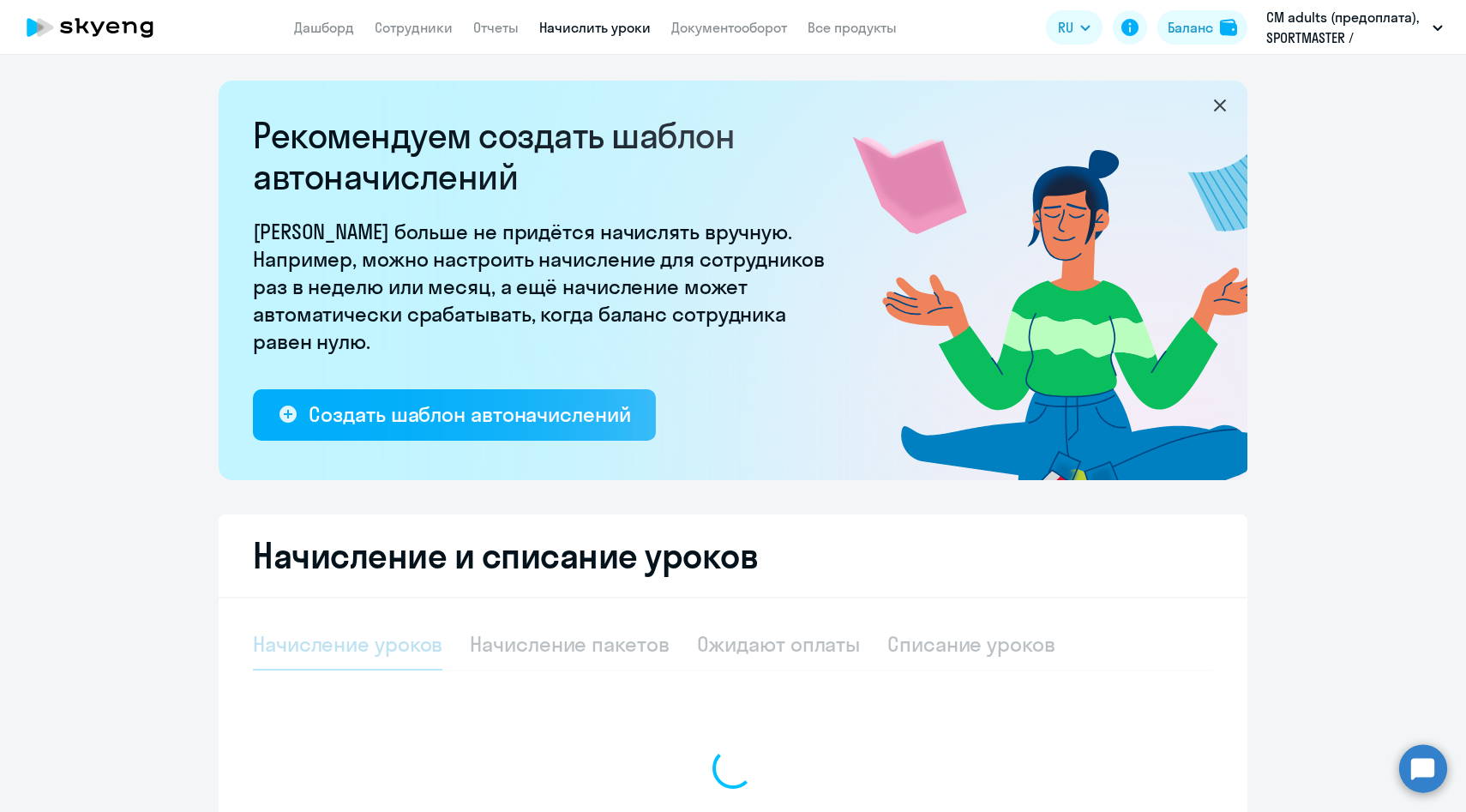
select select "10"
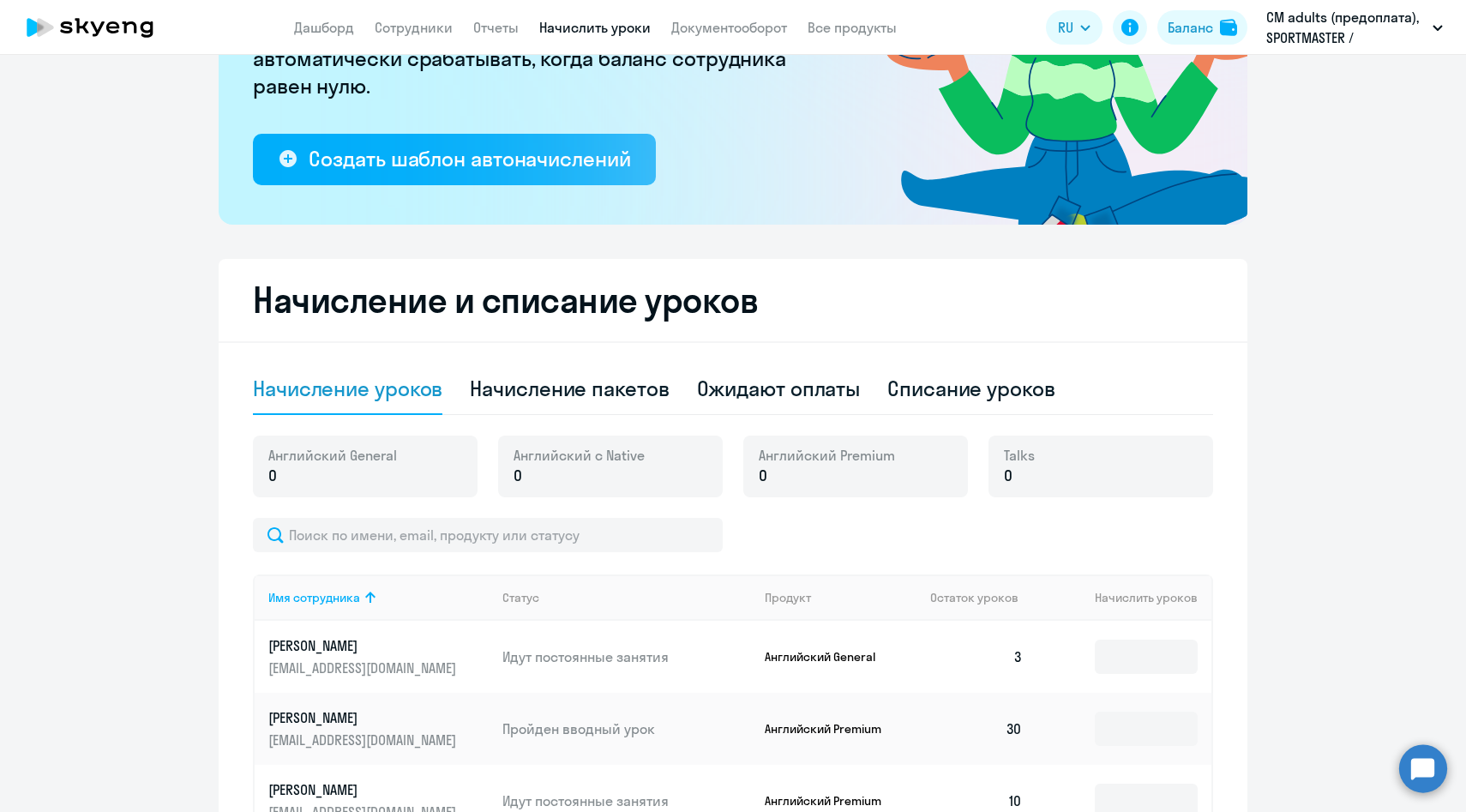
scroll to position [267, 0]
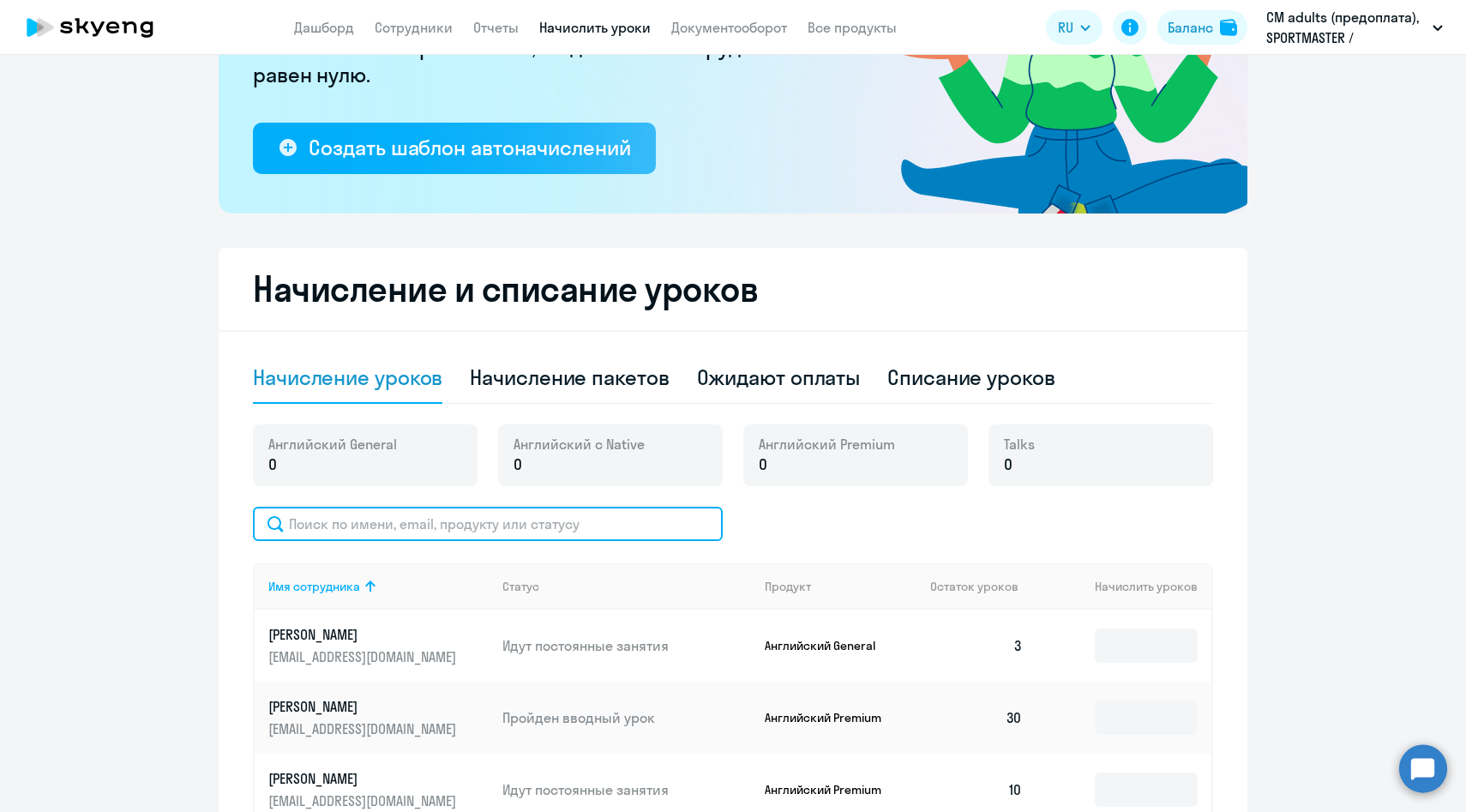
click at [530, 510] on input "text" at bounding box center [488, 524] width 470 height 34
paste input "[PERSON_NAME]"
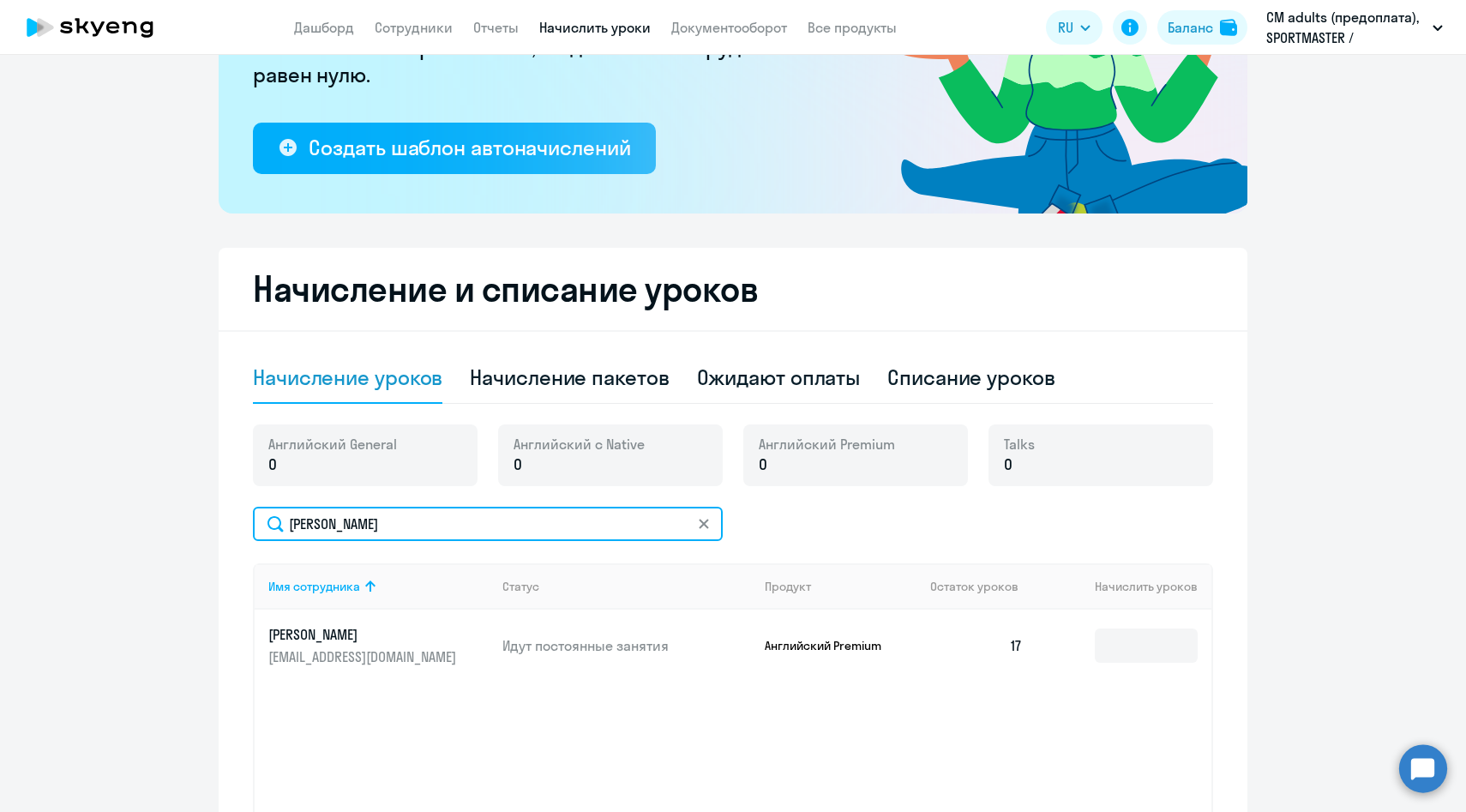
type input "[PERSON_NAME]"
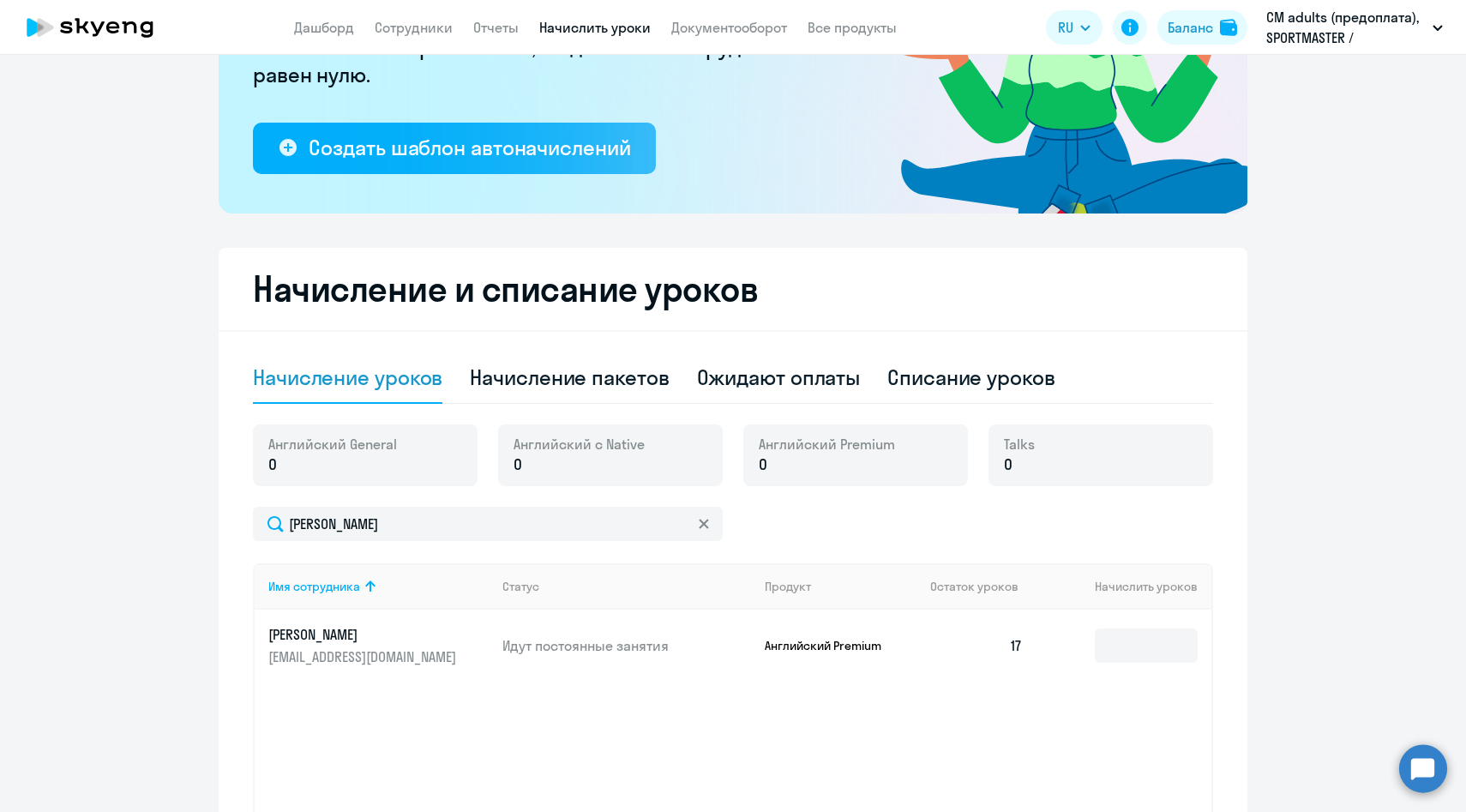
drag, startPoint x: 1026, startPoint y: 650, endPoint x: 1002, endPoint y: 650, distance: 24.0
click at [1002, 650] on td "17" at bounding box center [976, 646] width 120 height 72
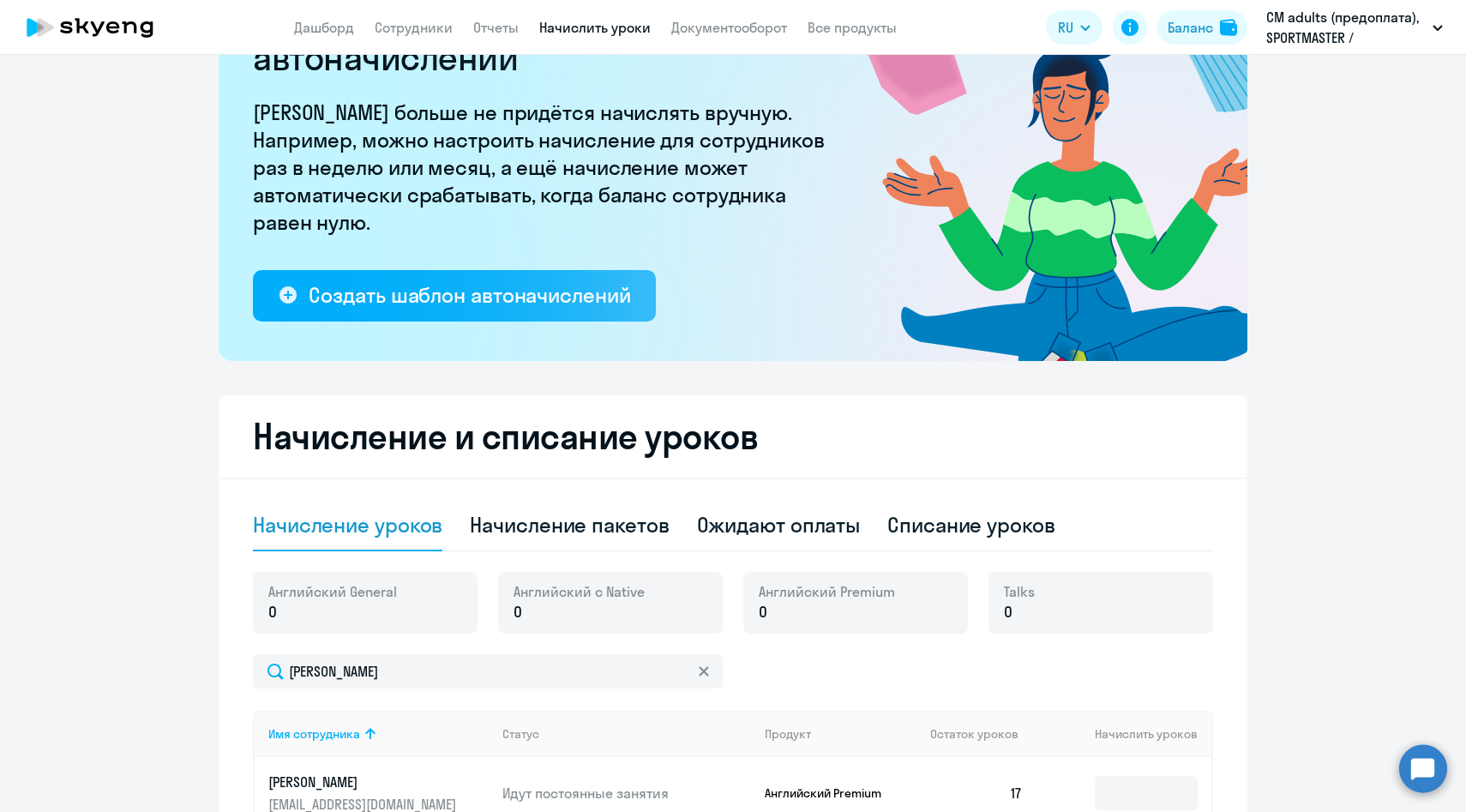
scroll to position [0, 0]
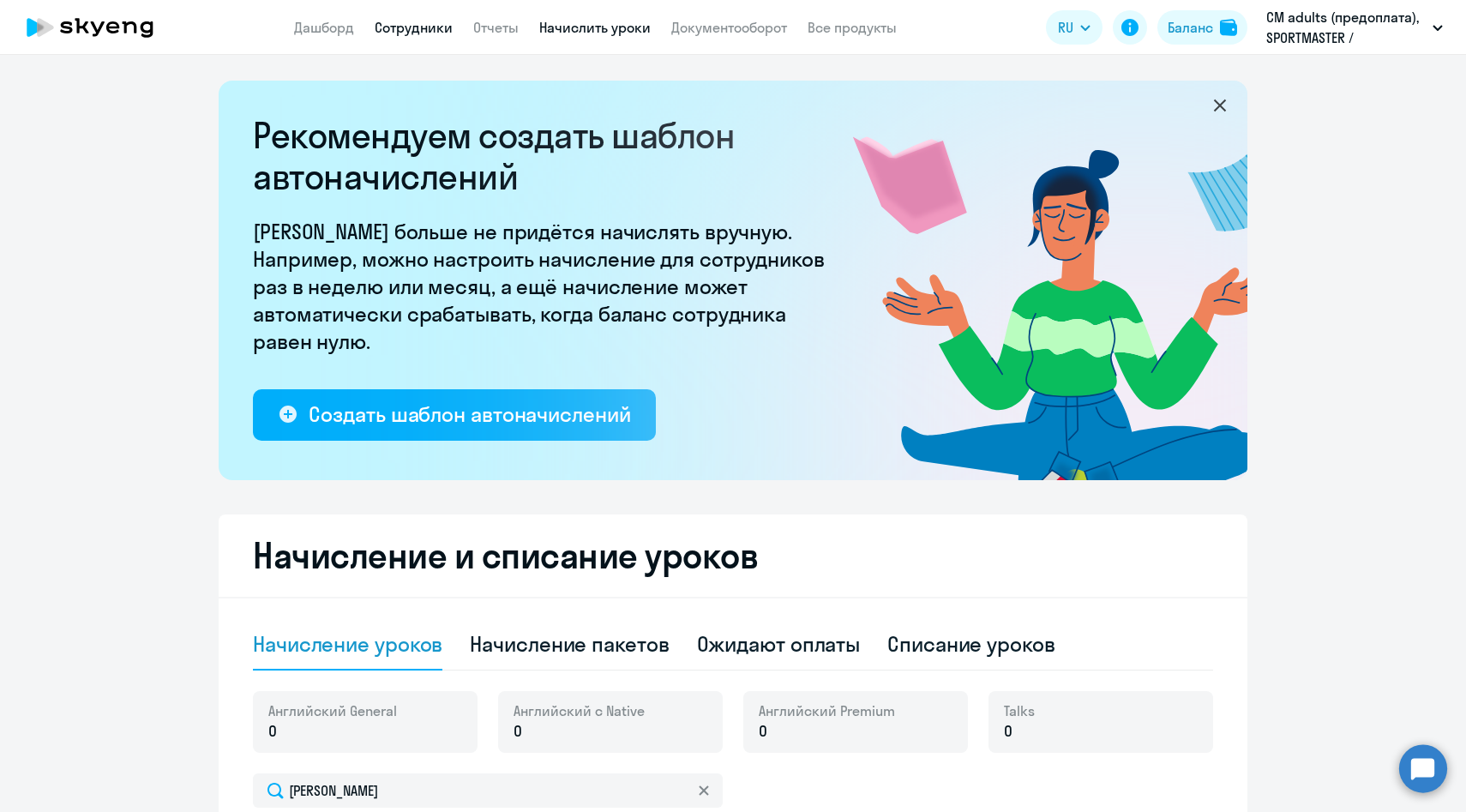
click at [410, 32] on link "Сотрудники" at bounding box center [414, 27] width 78 height 17
select select "30"
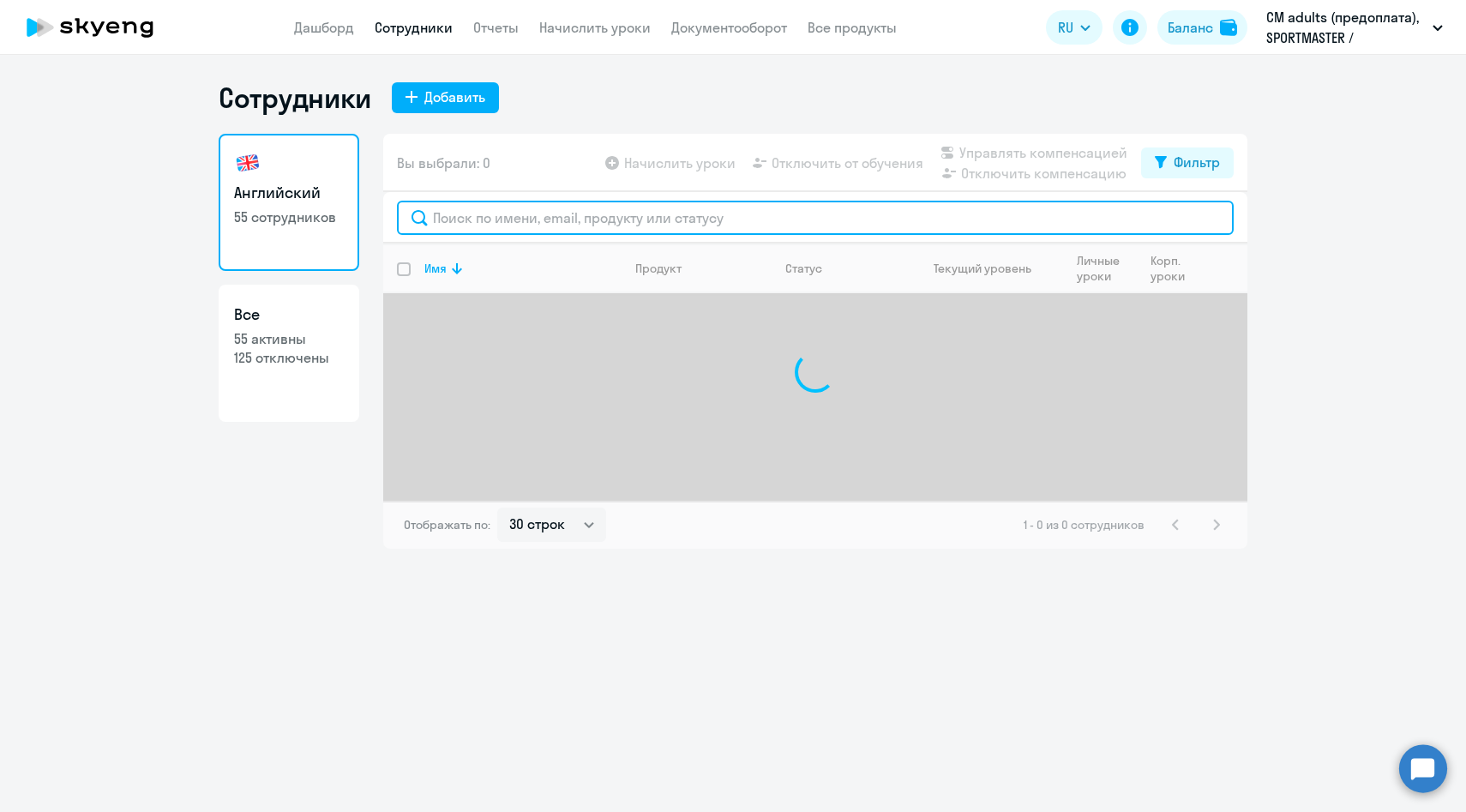
click at [501, 222] on input "text" at bounding box center [815, 217] width 837 height 34
paste input "[PERSON_NAME]"
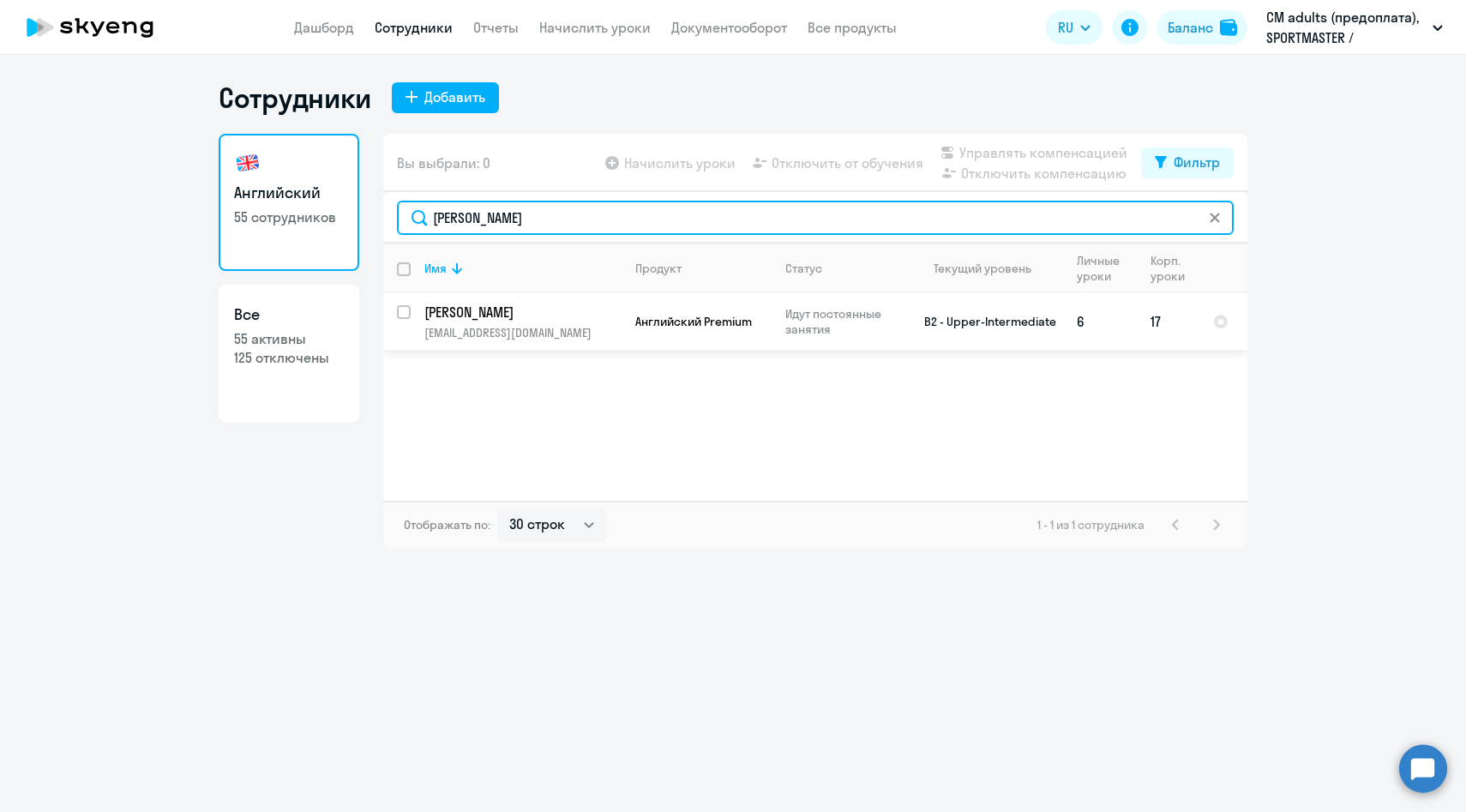
type input "[PERSON_NAME]"
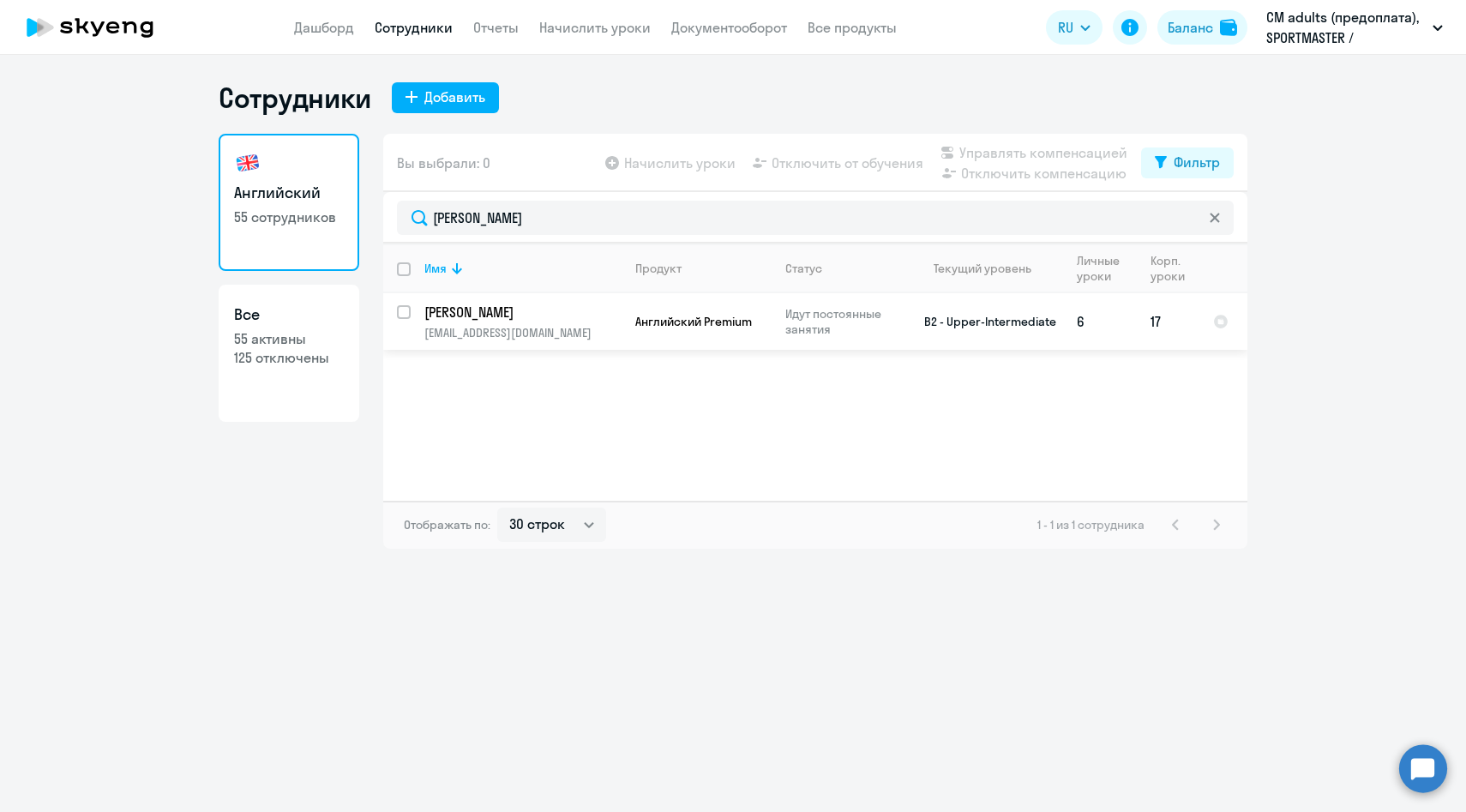
drag, startPoint x: 1104, startPoint y: 322, endPoint x: 1076, endPoint y: 320, distance: 28.1
click at [1076, 320] on td "6" at bounding box center [1101, 321] width 74 height 57
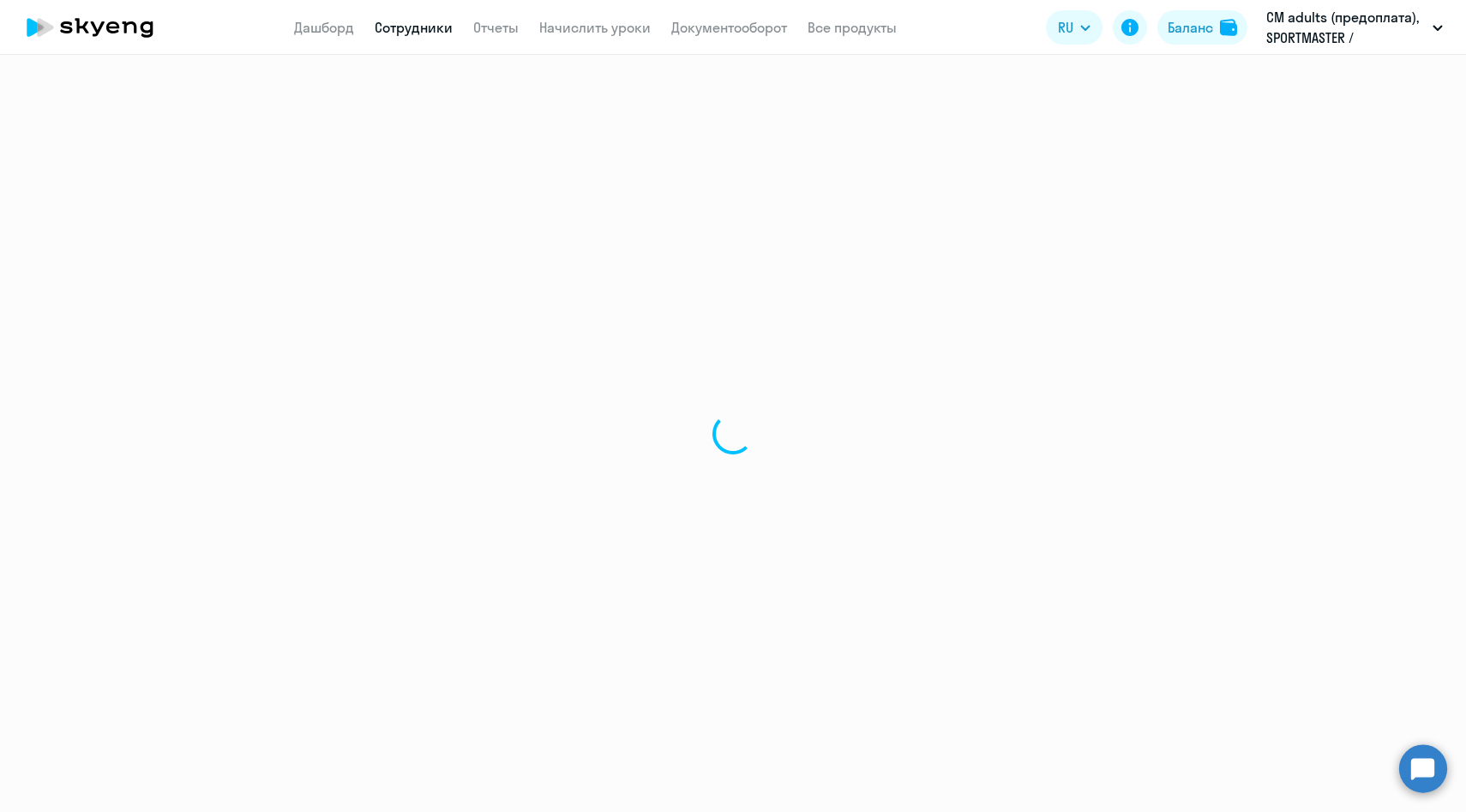
select select "english"
